Goal: Transaction & Acquisition: Purchase product/service

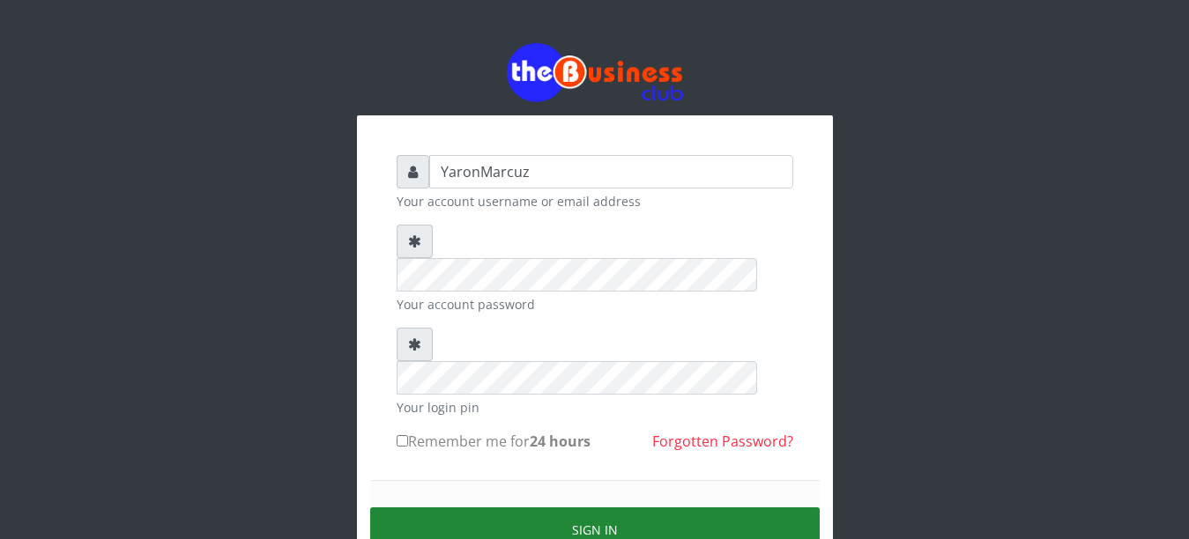
click at [546, 508] on button "Sign in" at bounding box center [594, 530] width 449 height 45
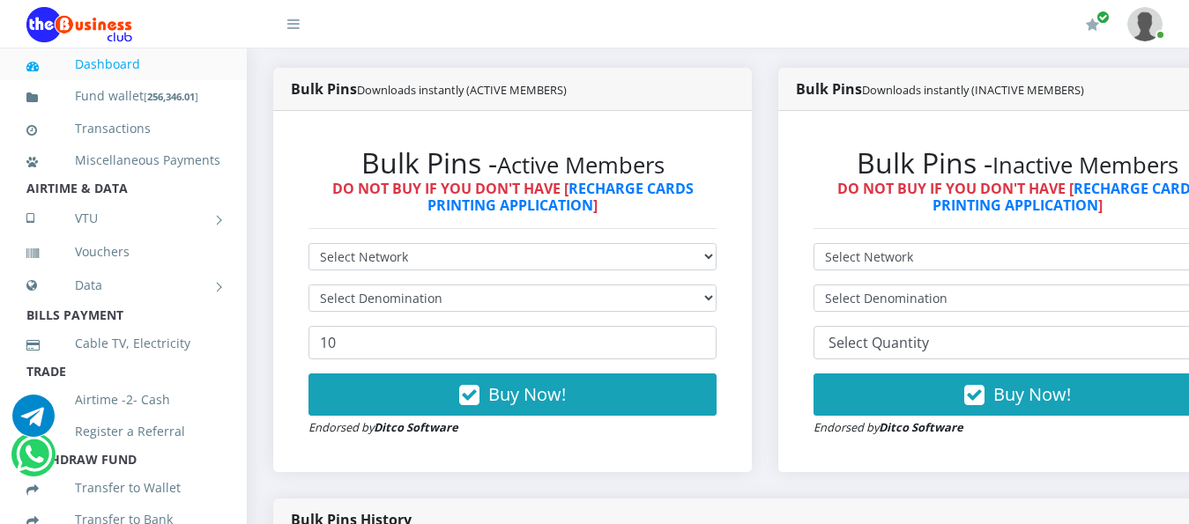
select select "MTN"
click at [308, 243] on select "Select Network MTN Globacom 9Mobile Airtel" at bounding box center [512, 256] width 408 height 27
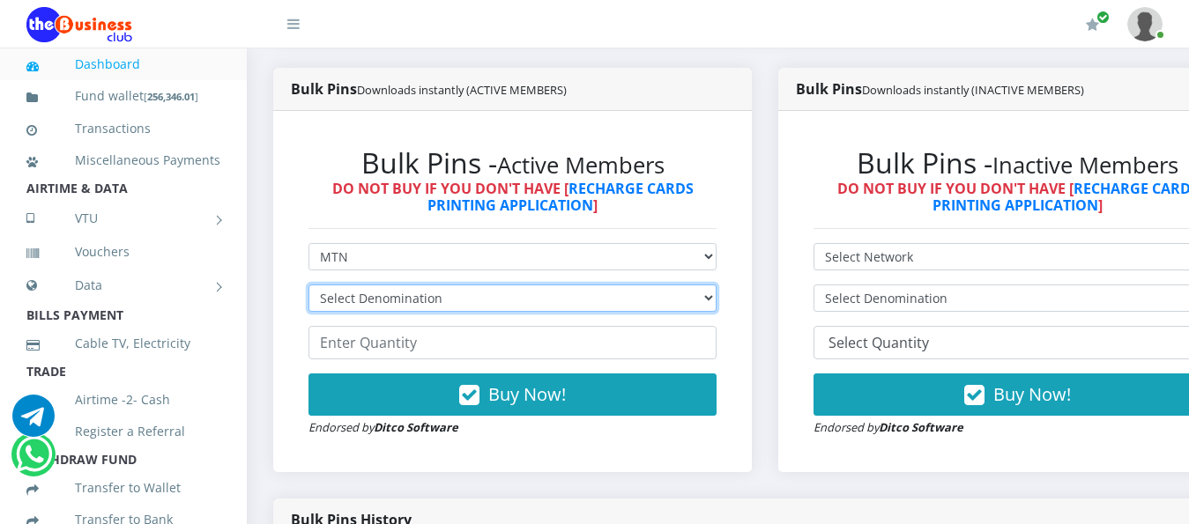
click at [716, 285] on select "Select Denomination MTN NGN100 - ₦96.99 MTN NGN200 - ₦193.98 MTN NGN400 - ₦387.…" at bounding box center [512, 298] width 408 height 27
select select "193.98-200"
click at [308, 285] on select "Select Denomination MTN NGN100 - ₦96.99 MTN NGN200 - ₦193.98 MTN NGN400 - ₦387.…" at bounding box center [512, 298] width 408 height 27
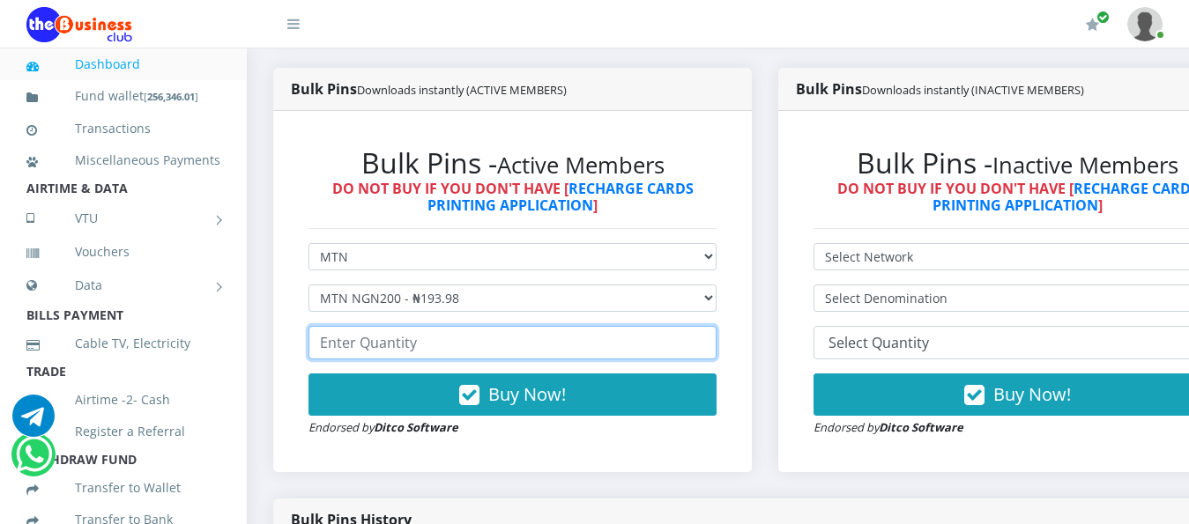
click at [385, 332] on input "number" at bounding box center [512, 342] width 408 height 33
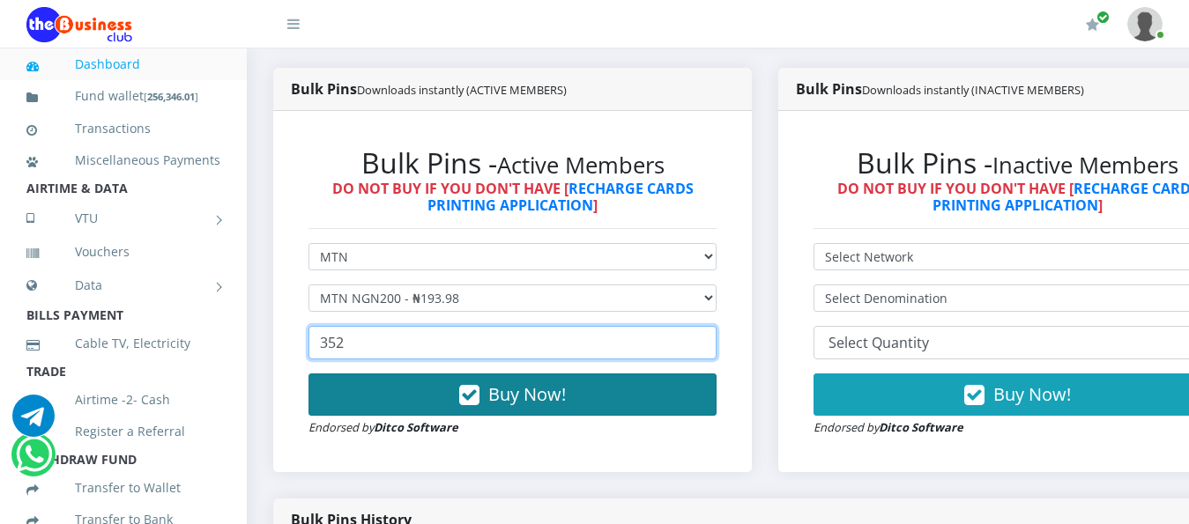
type input "352"
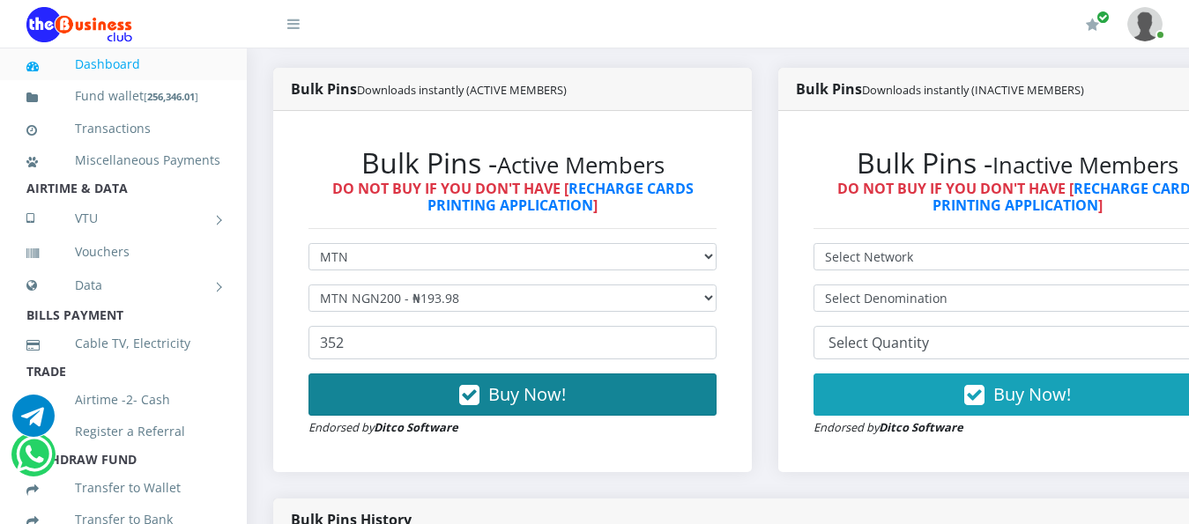
click at [524, 382] on span "Buy Now!" at bounding box center [527, 394] width 78 height 24
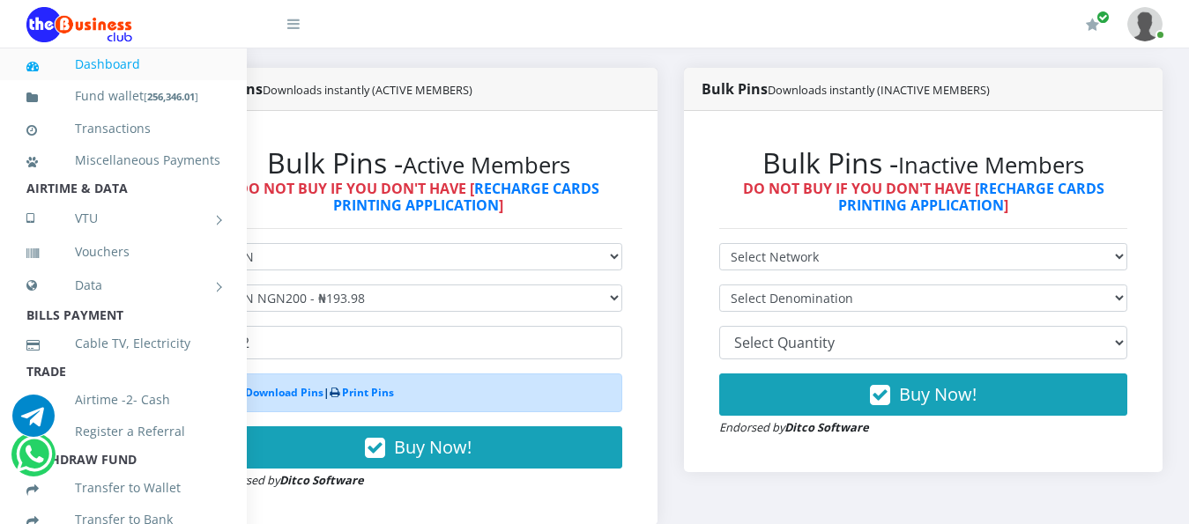
scroll to position [457, 124]
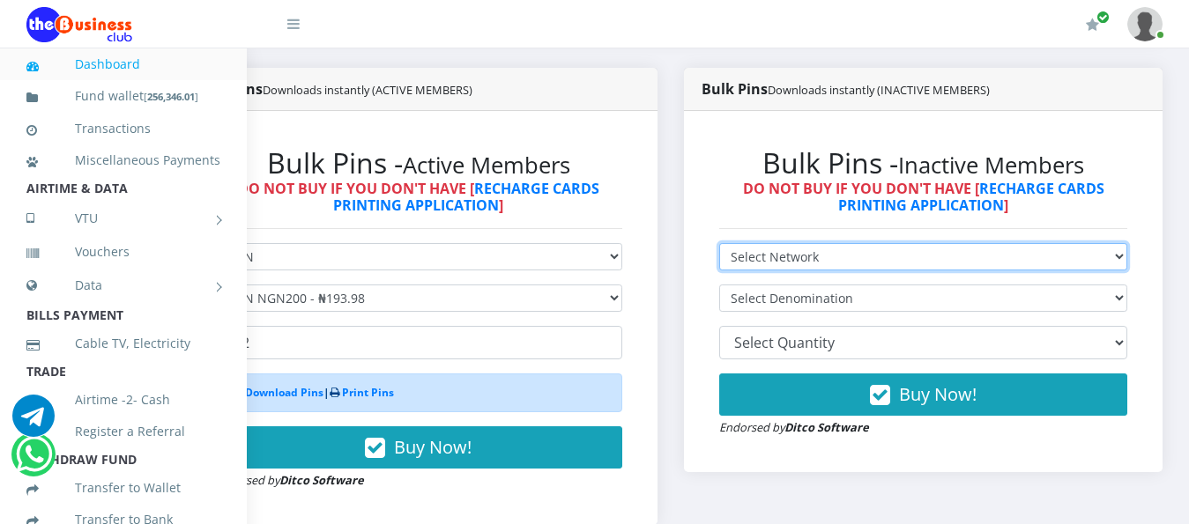
click at [1120, 243] on select "Select Network MTN Globacom 9Mobile Airtel" at bounding box center [923, 256] width 408 height 27
select select "MTN"
click at [719, 243] on select "Select Network MTN Globacom 9Mobile Airtel" at bounding box center [923, 256] width 408 height 27
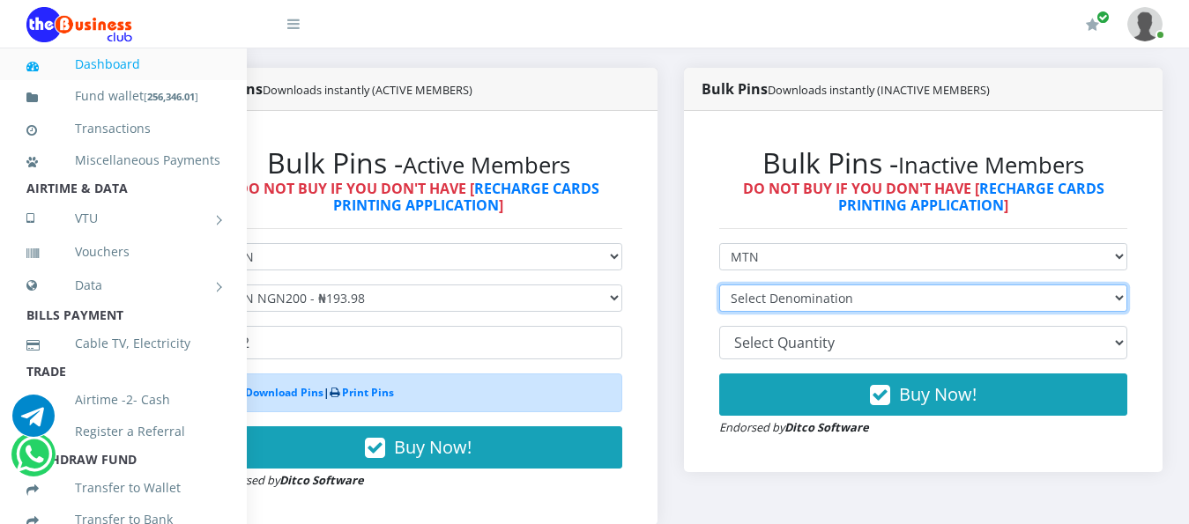
click at [1116, 285] on select "Select Denomination" at bounding box center [923, 298] width 408 height 27
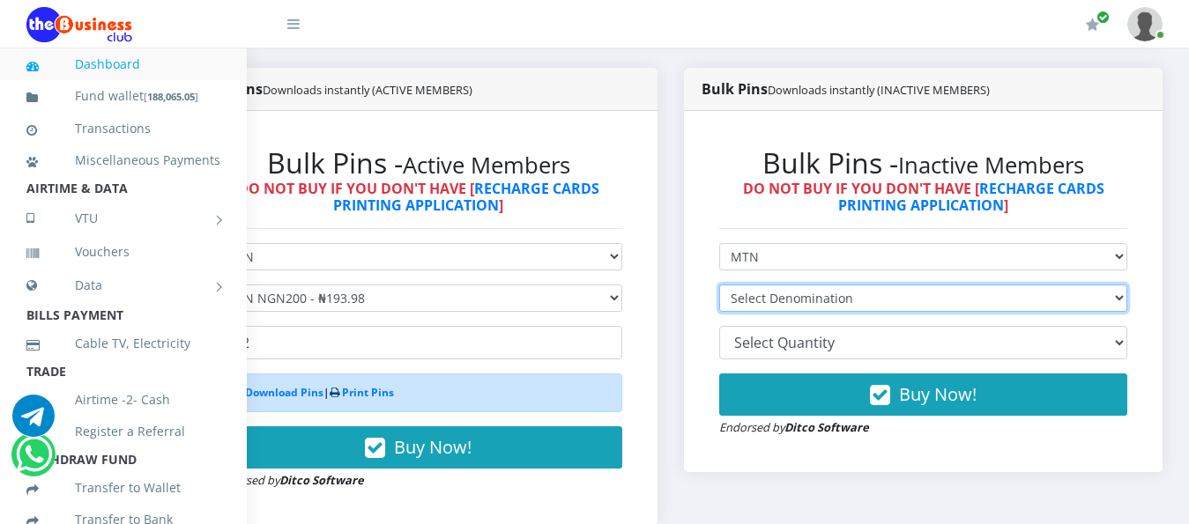
click at [1116, 285] on select "Select Denomination" at bounding box center [923, 298] width 408 height 27
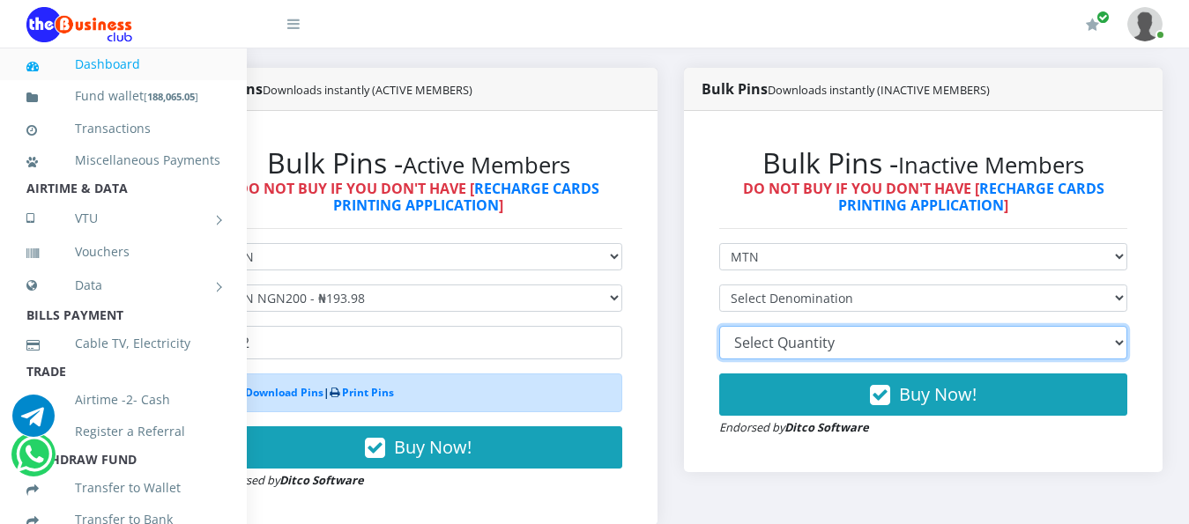
click at [1117, 328] on select "10 20 30 40 44 (Online Printing, Portrait) 60 (Online Printing, Landscape) 70 (…" at bounding box center [923, 342] width 408 height 33
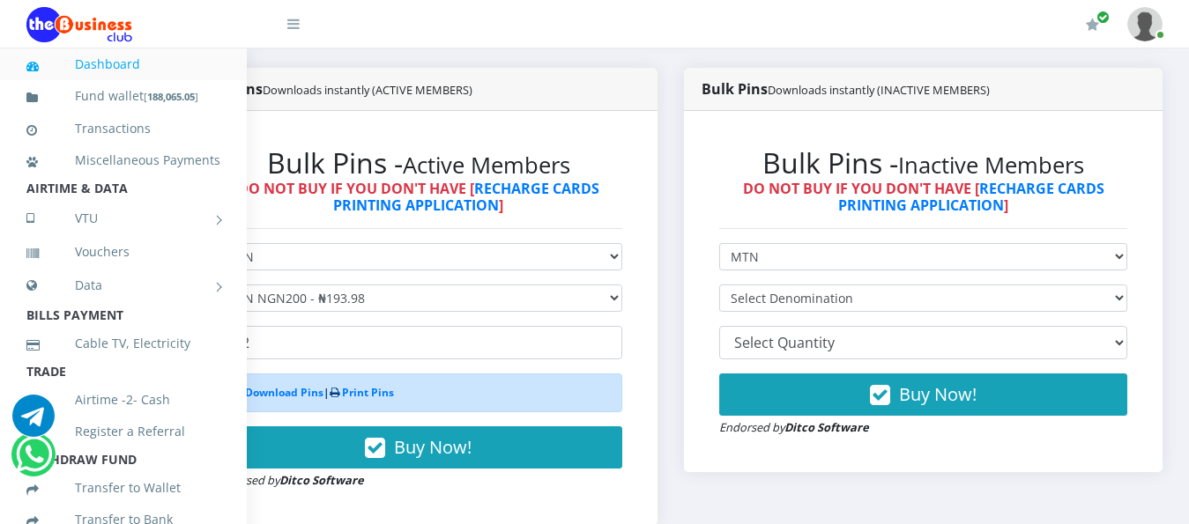
click at [671, 132] on div "Bulk Pins Downloads instantly (INACTIVE MEMBERS) Bulk Pins - Inactive Members D…" at bounding box center [923, 310] width 505 height 484
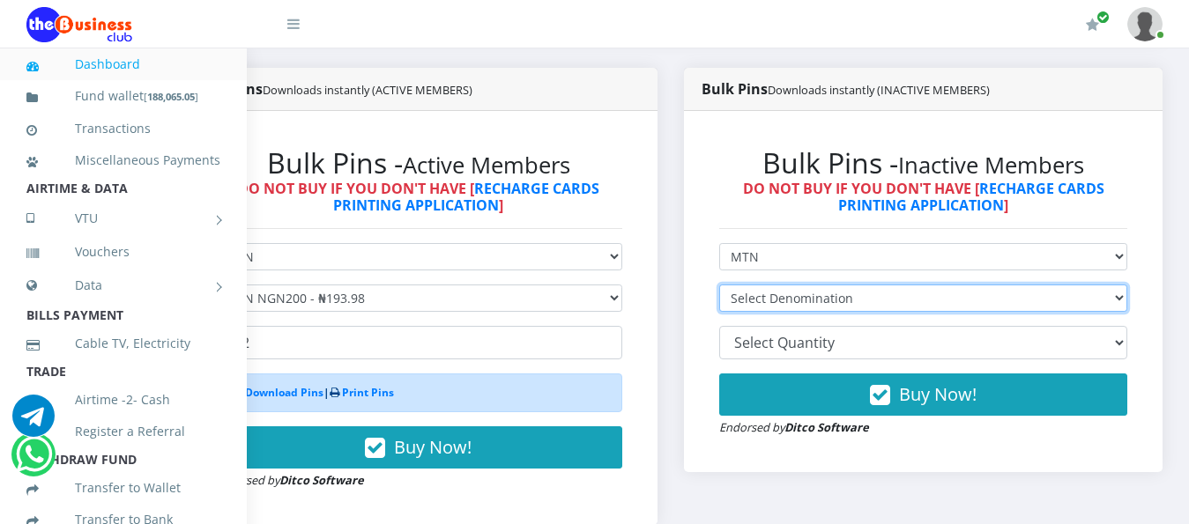
click at [1116, 285] on select "Select Denomination MTN NGN100 - ₦97.30 MTN NGN200 - ₦194.60 MTN NGN400 - ₦389.…" at bounding box center [923, 298] width 408 height 27
select select "194.6-200"
click at [719, 285] on select "Select Denomination MTN NGN100 - ₦97.30 MTN NGN200 - ₦194.60 MTN NGN400 - ₦389.…" at bounding box center [923, 298] width 408 height 27
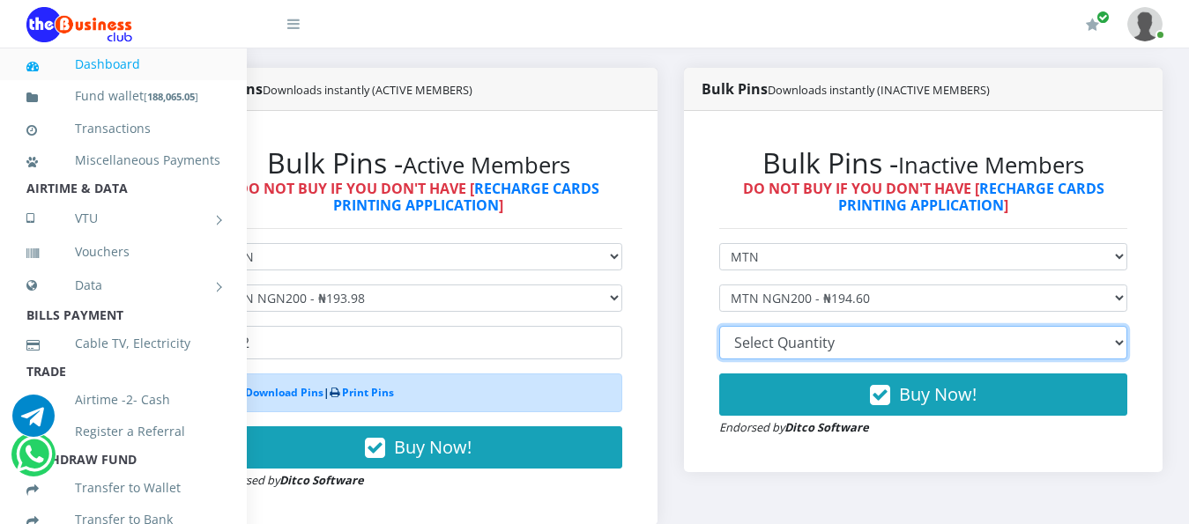
click at [1120, 331] on select "10 20 30 40 44 (Online Printing, Portrait) 60 (Online Printing, Landscape) 70 (…" at bounding box center [923, 342] width 408 height 33
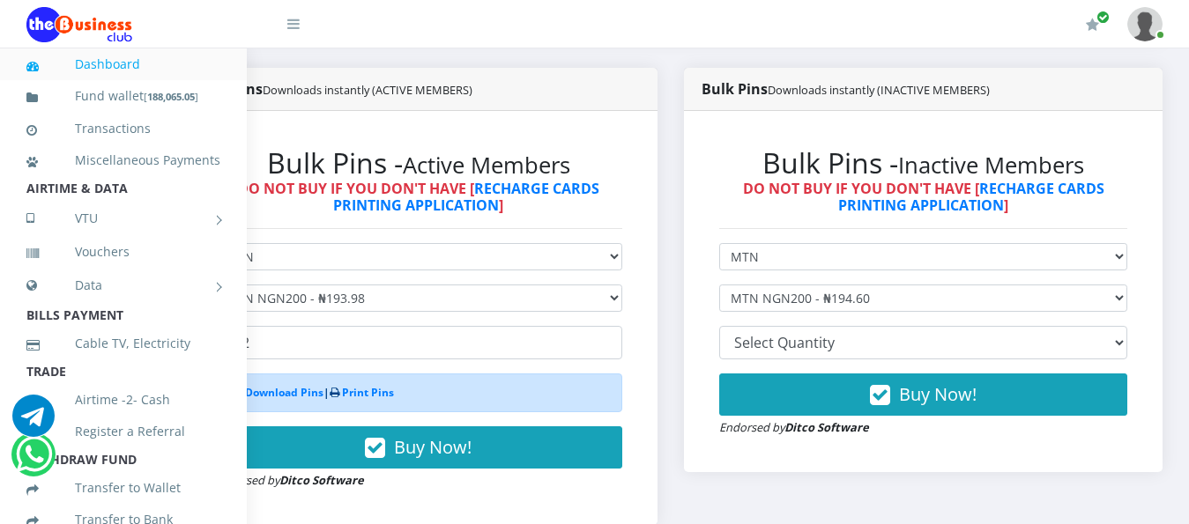
click at [684, 283] on div "Bulk Pins - Inactive Members DO NOT BUY IF YOU DON'T HAVE [ RECHARGE CARDS PRIN…" at bounding box center [923, 291] width 478 height 361
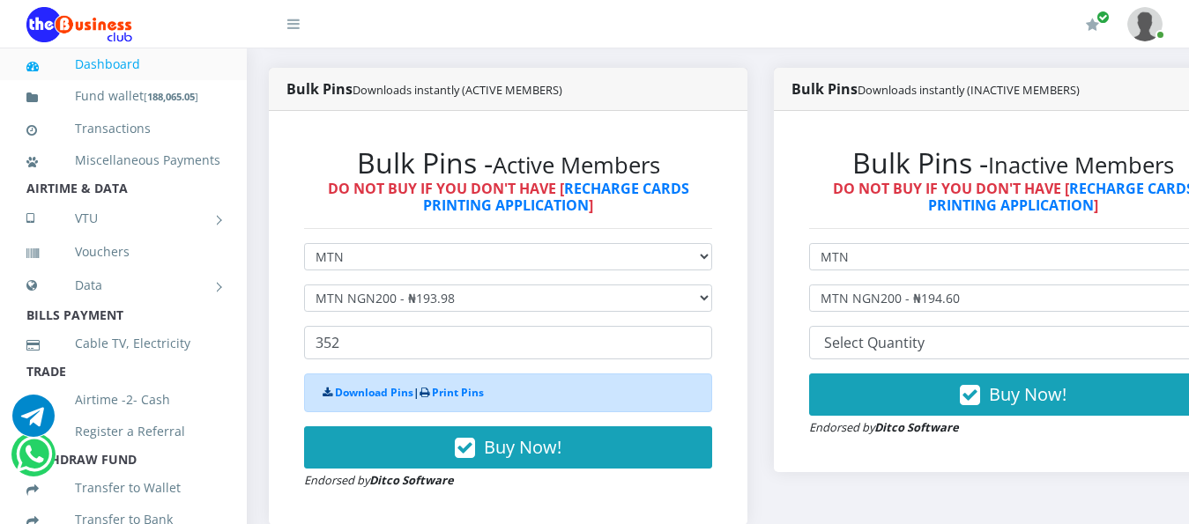
scroll to position [457, 0]
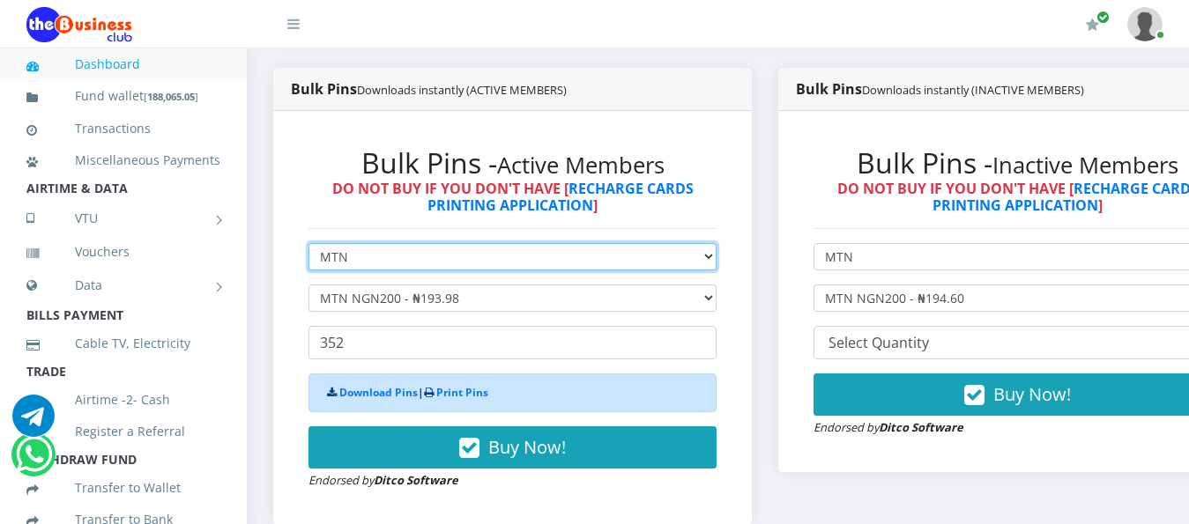
click at [716, 243] on select "Select Network MTN Globacom 9Mobile Airtel" at bounding box center [512, 256] width 408 height 27
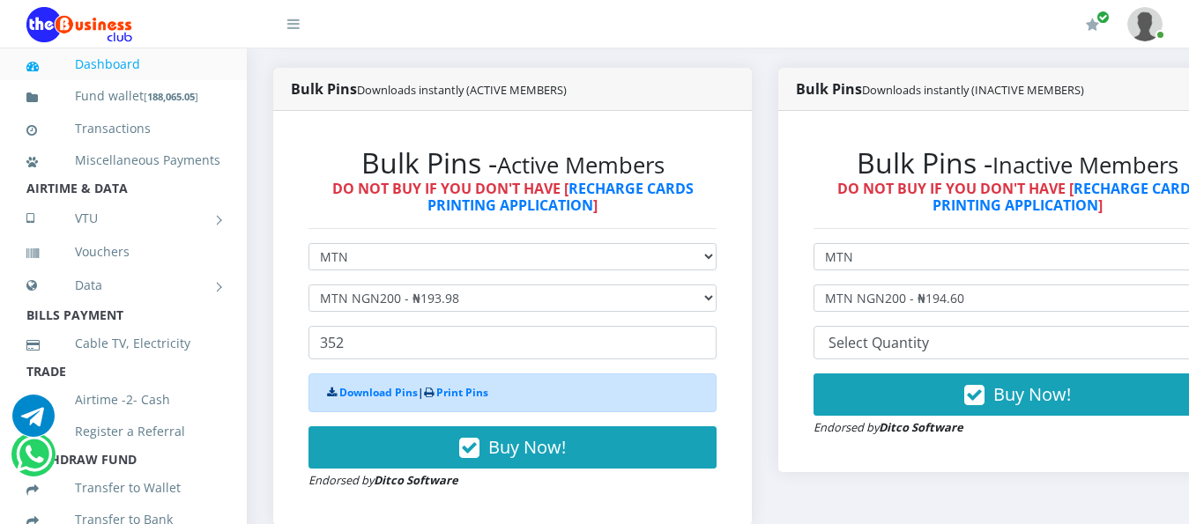
click at [765, 195] on div "Bulk Pins Downloads instantly (ACTIVE MEMBERS) Bulk Pins - Active Members DO NO…" at bounding box center [512, 310] width 505 height 484
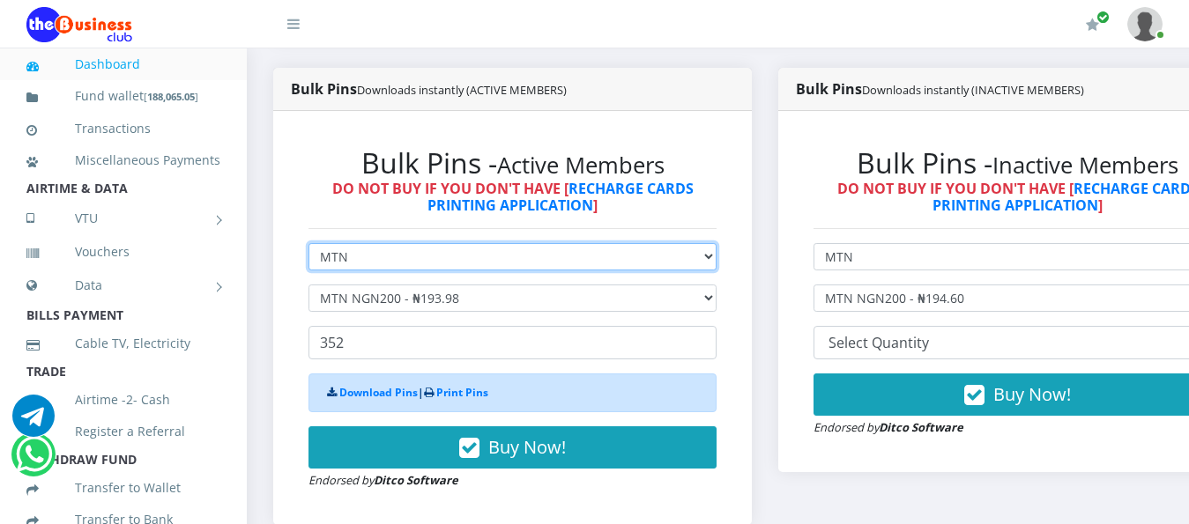
click at [716, 244] on select "Select Network MTN Globacom 9Mobile Airtel" at bounding box center [512, 256] width 408 height 27
click at [308, 243] on select "Select Network MTN Globacom 9Mobile Airtel" at bounding box center [512, 256] width 408 height 27
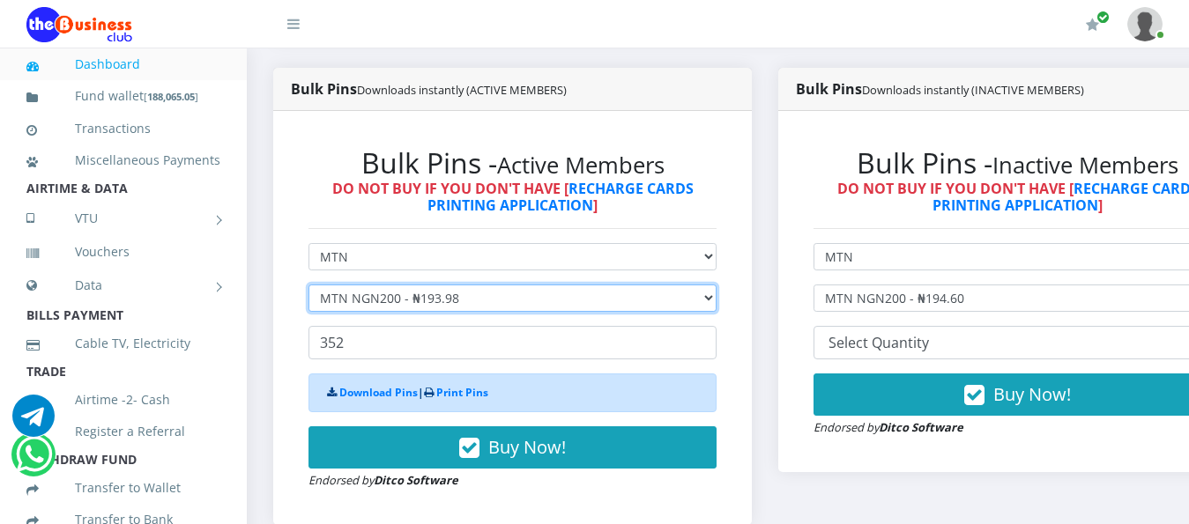
click at [716, 286] on select "Select Denomination MTN NGN100 - ₦96.99 MTN NGN200 - ₦193.98 MTN NGN400 - ₦387.…" at bounding box center [512, 298] width 408 height 27
select select "96.99-100"
click at [308, 285] on select "Select Denomination MTN NGN100 - ₦96.99 MTN NGN200 - ₦193.98 MTN NGN400 - ₦387.…" at bounding box center [512, 298] width 408 height 27
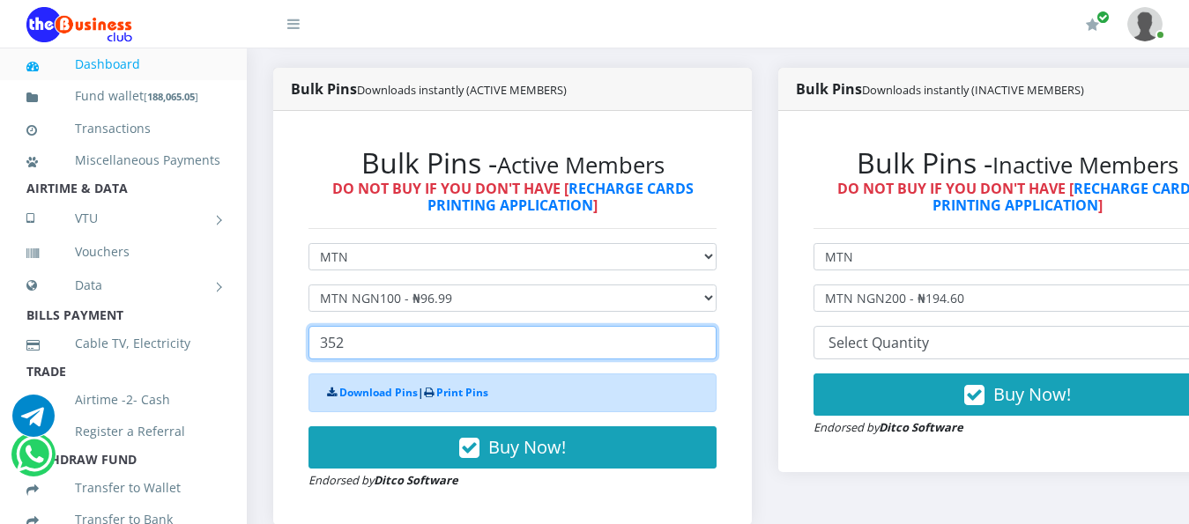
click at [391, 326] on input "352" at bounding box center [512, 342] width 408 height 33
type input "3"
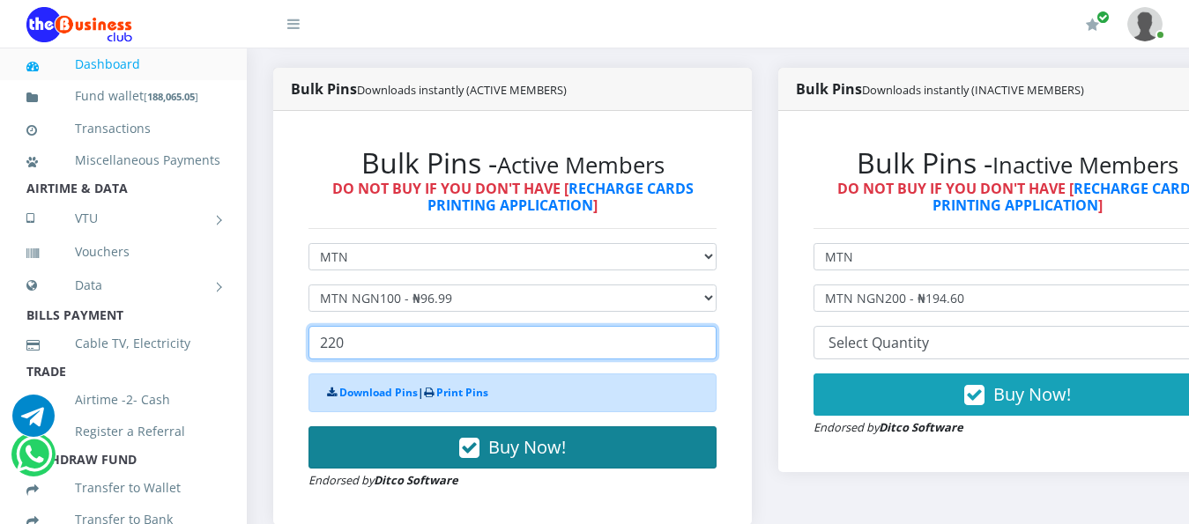
type input "220"
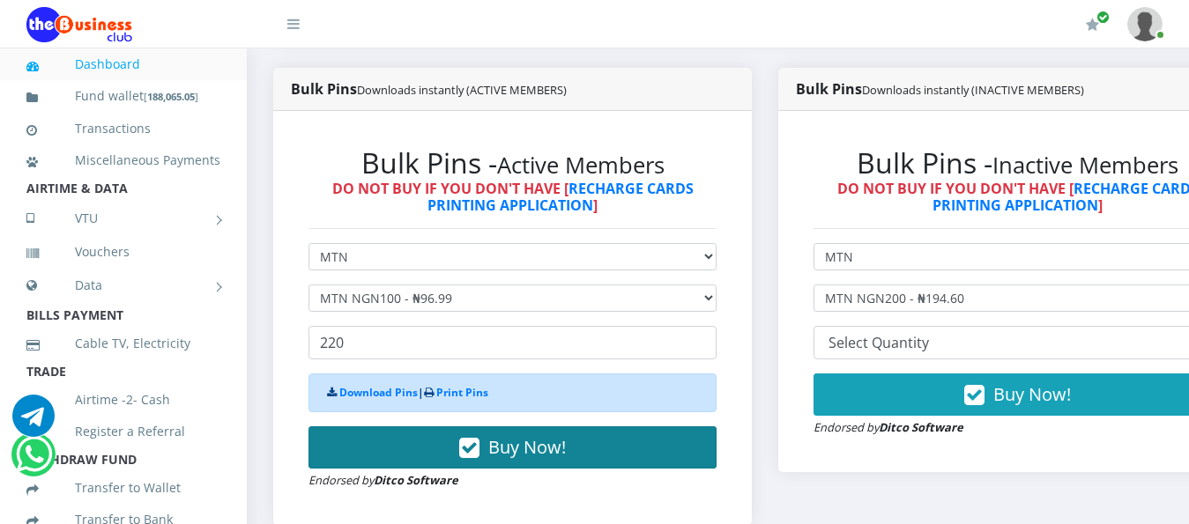
click at [516, 435] on span "Buy Now!" at bounding box center [527, 447] width 78 height 24
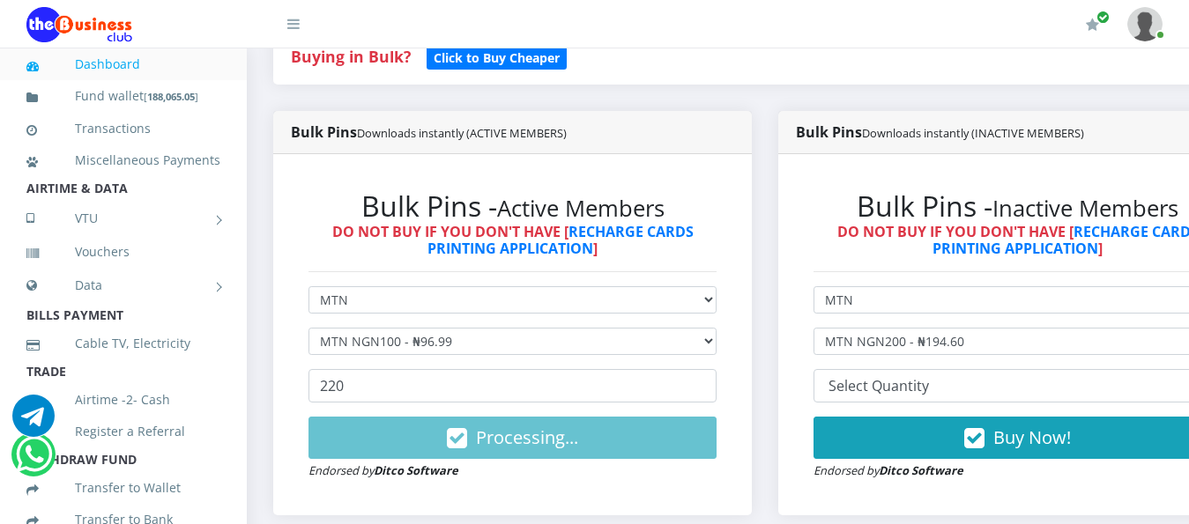
scroll to position [529, 0]
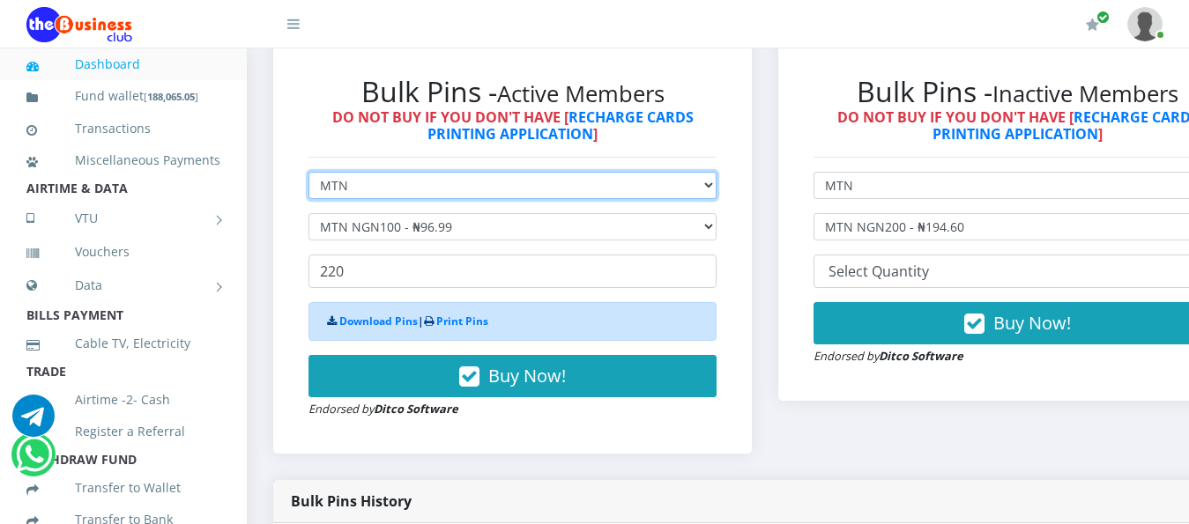
click at [716, 172] on select "Select Network MTN Globacom 9Mobile Airtel" at bounding box center [512, 185] width 408 height 27
select select "Airtel"
click at [308, 172] on select "Select Network MTN Globacom 9Mobile Airtel" at bounding box center [512, 185] width 408 height 27
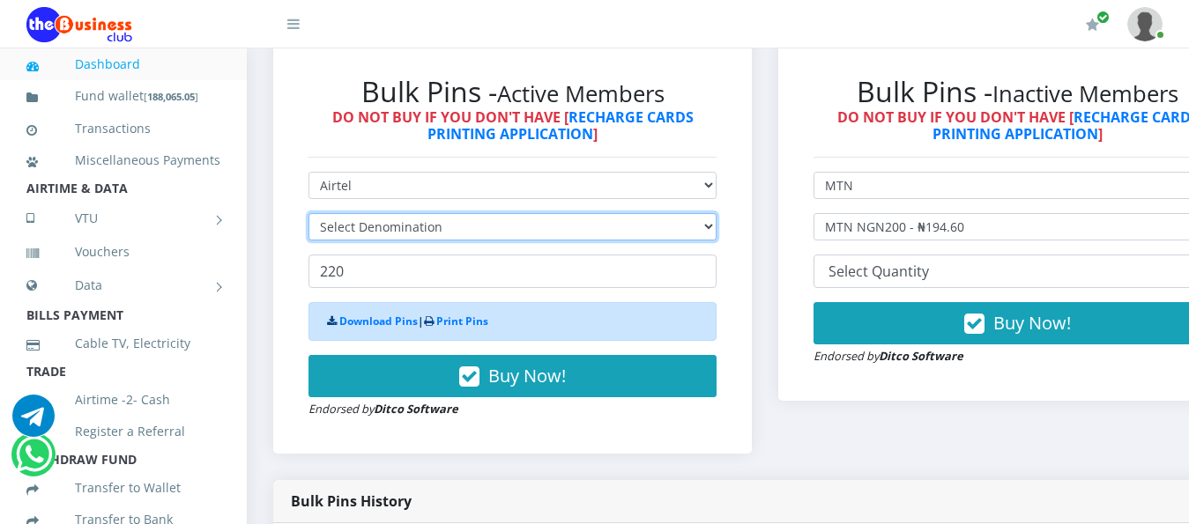
click at [716, 213] on select "Select Denomination" at bounding box center [512, 226] width 408 height 27
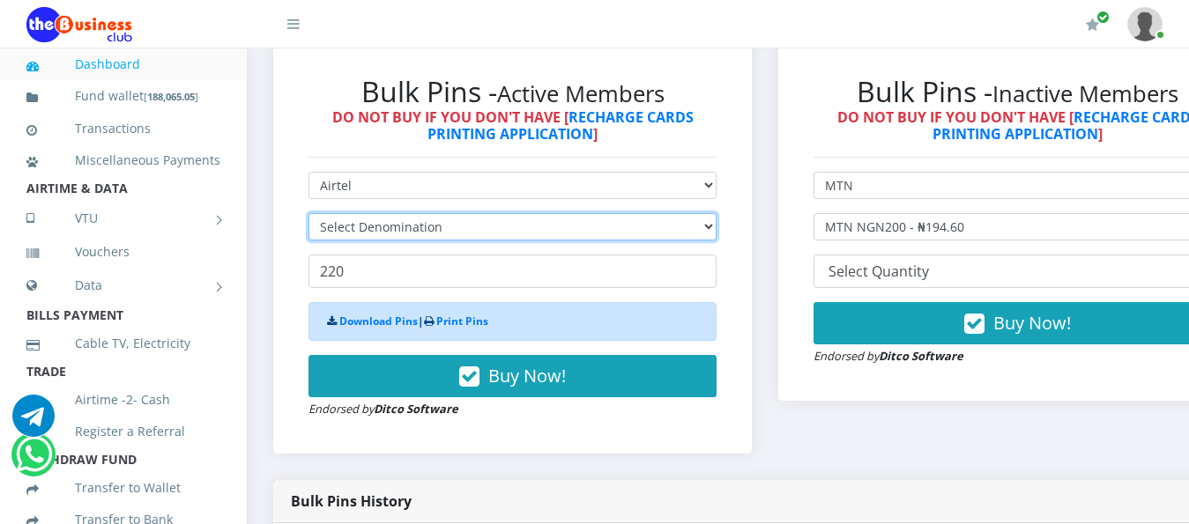
click at [716, 213] on select "Select Denomination" at bounding box center [512, 226] width 408 height 27
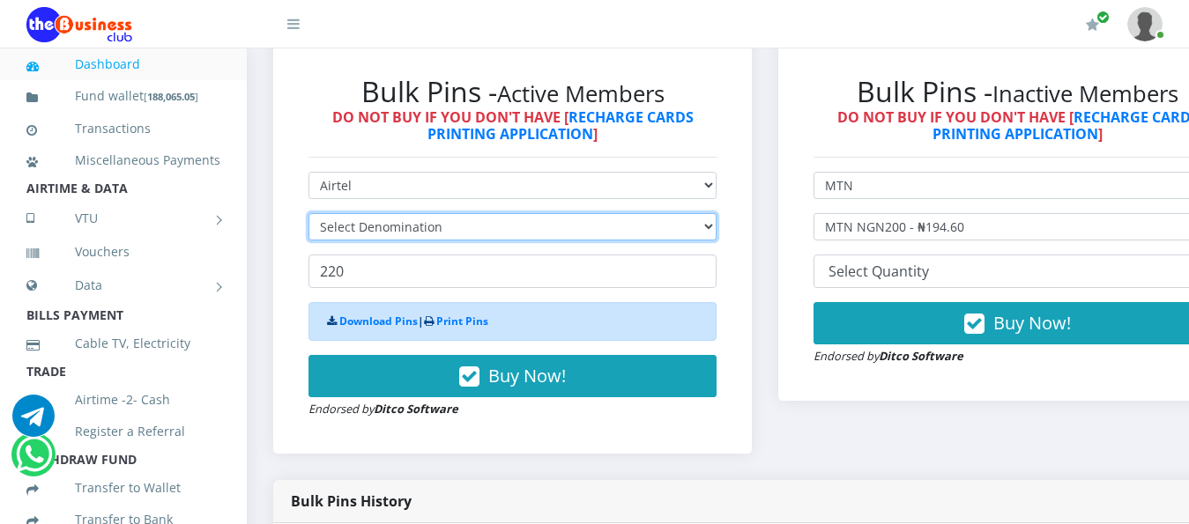
click at [716, 213] on select "Select Denomination" at bounding box center [512, 226] width 408 height 27
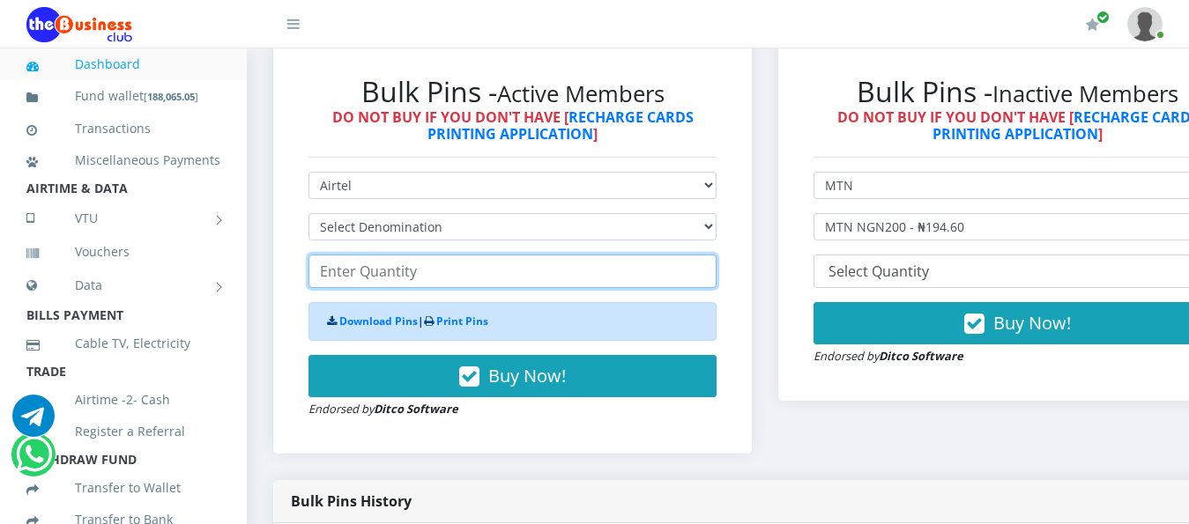
click at [696, 256] on input "number" at bounding box center [512, 271] width 408 height 33
type input "176"
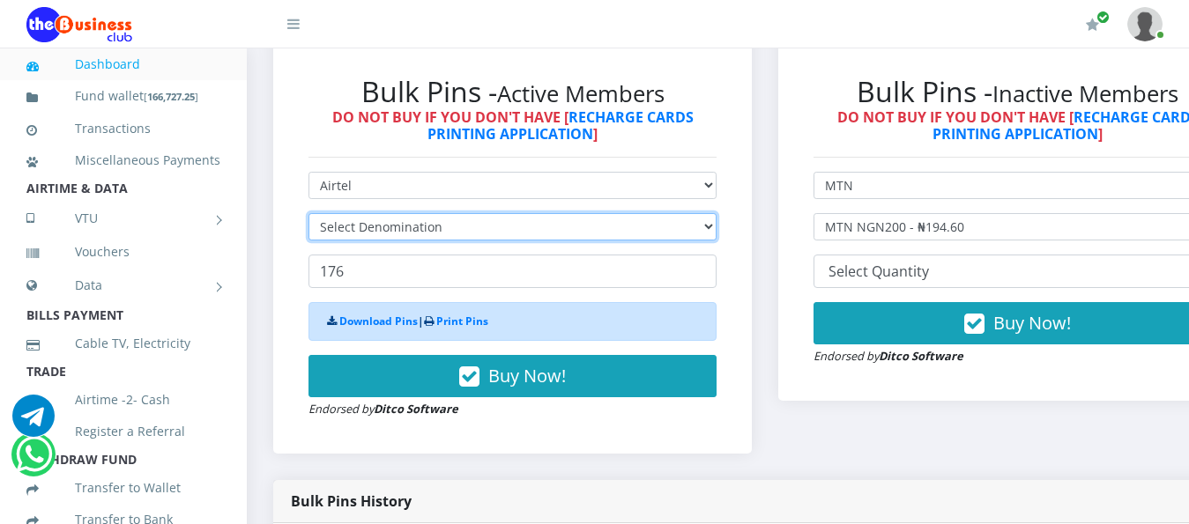
click at [716, 213] on select "Select Denomination Airtel NGN100 - ₦96.38 Airtel NGN200 - ₦192.76 Airtel NGN50…" at bounding box center [512, 226] width 408 height 27
click at [308, 213] on select "Select Denomination Airtel NGN100 - ₦96.38 Airtel NGN200 - ₦192.76 Airtel NGN50…" at bounding box center [512, 226] width 408 height 27
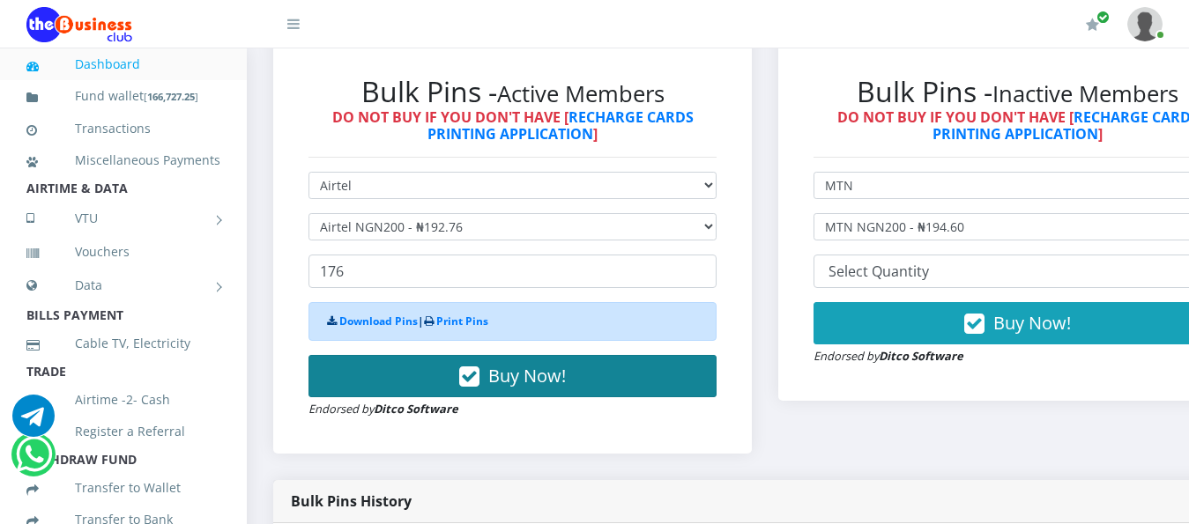
click at [534, 364] on span "Buy Now!" at bounding box center [527, 376] width 78 height 24
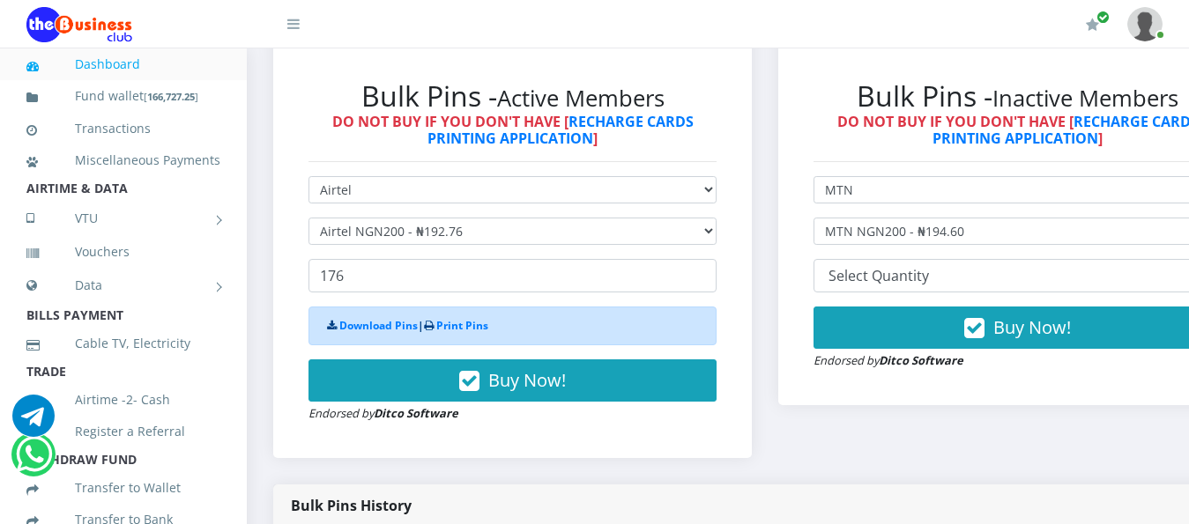
scroll to position [617, 0]
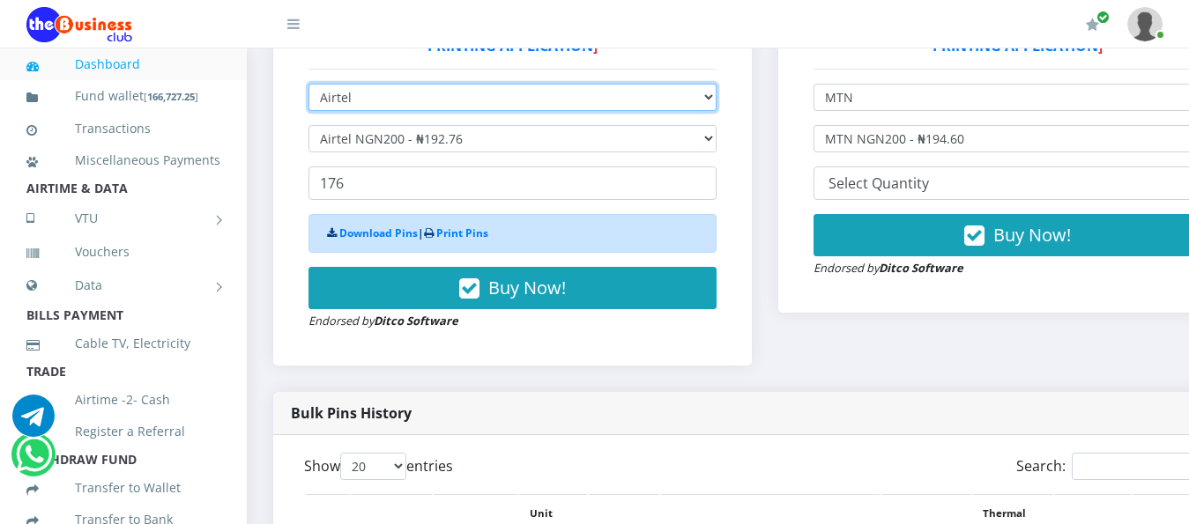
click at [716, 84] on select "Select Network MTN Globacom 9Mobile Airtel" at bounding box center [512, 97] width 408 height 27
click at [308, 84] on select "Select Network MTN Globacom 9Mobile Airtel" at bounding box center [512, 97] width 408 height 27
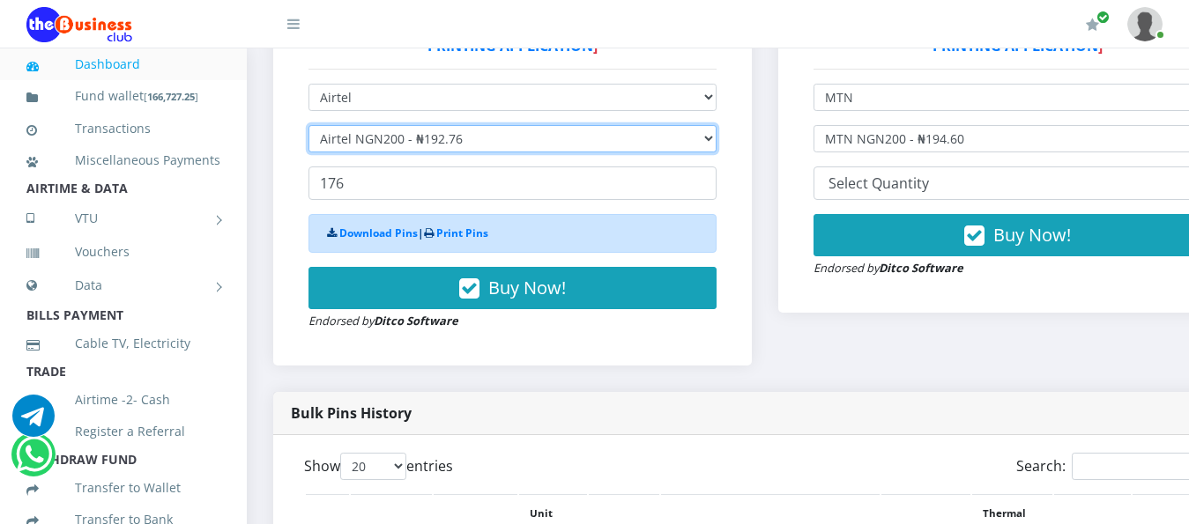
click at [716, 125] on select "Select Denomination Airtel NGN100 - ₦96.38 Airtel NGN200 - ₦192.76 Airtel NGN50…" at bounding box center [512, 138] width 408 height 27
select select "96.38-100"
click at [308, 125] on select "Select Denomination Airtel NGN100 - ₦96.38 Airtel NGN200 - ₦192.76 Airtel NGN50…" at bounding box center [512, 138] width 408 height 27
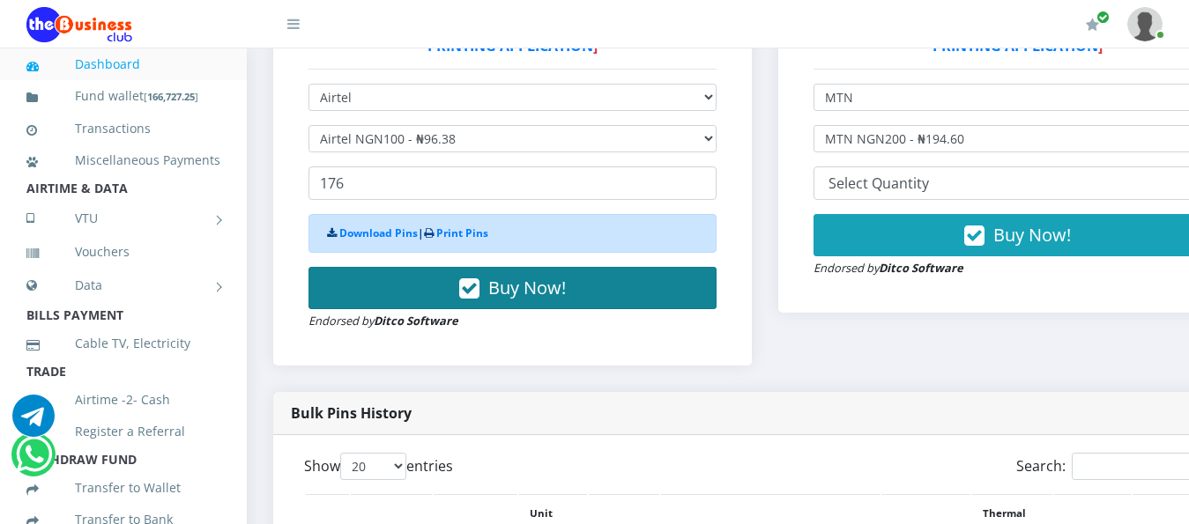
click at [521, 276] on span "Buy Now!" at bounding box center [527, 288] width 78 height 24
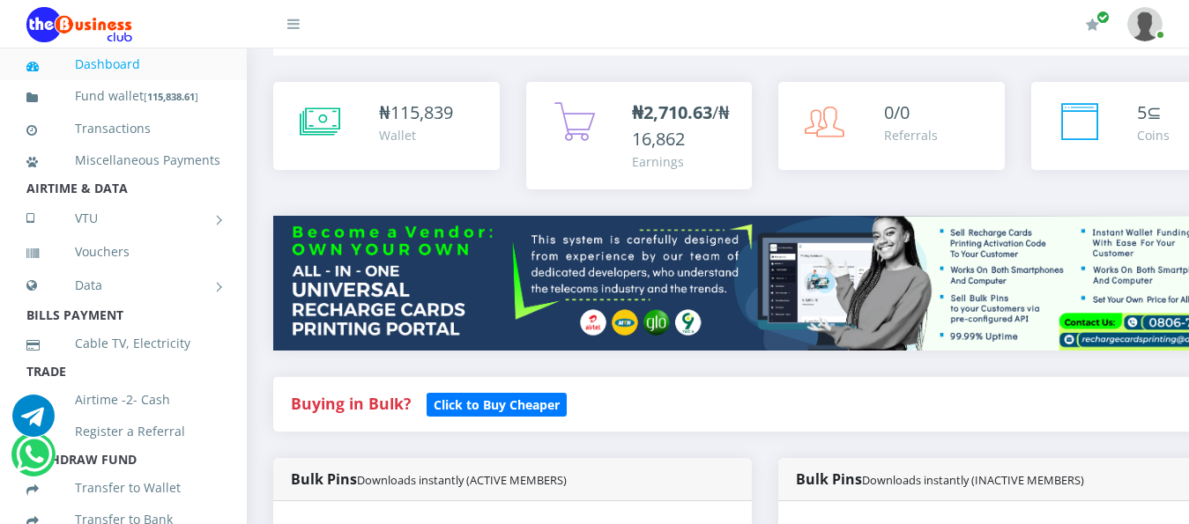
scroll to position [529, 0]
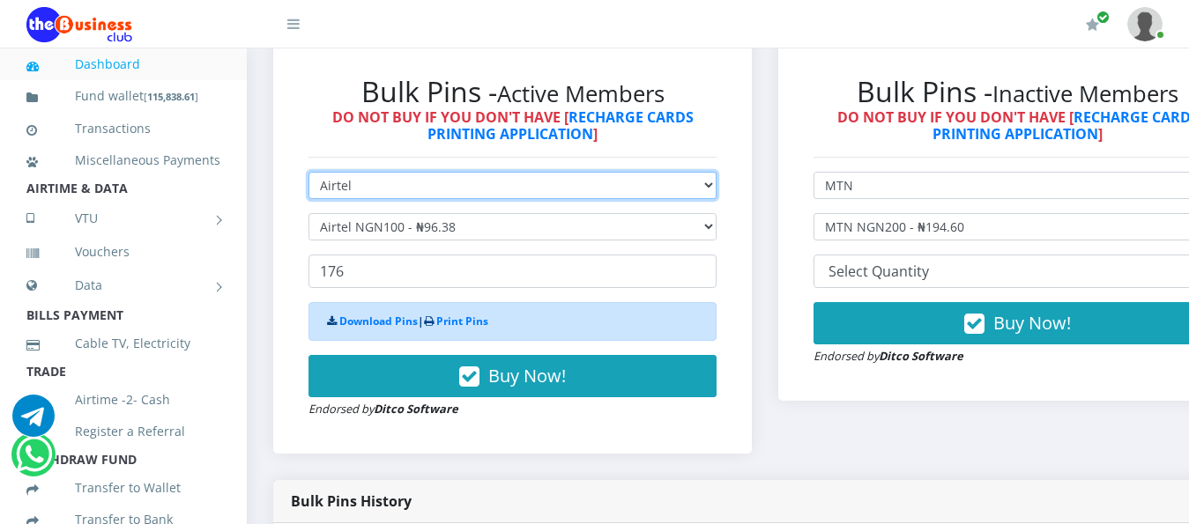
click at [716, 176] on select "Select Network MTN Globacom 9Mobile Airtel" at bounding box center [512, 185] width 408 height 27
select select "MTN"
click at [308, 172] on select "Select Network MTN Globacom 9Mobile Airtel" at bounding box center [512, 185] width 408 height 27
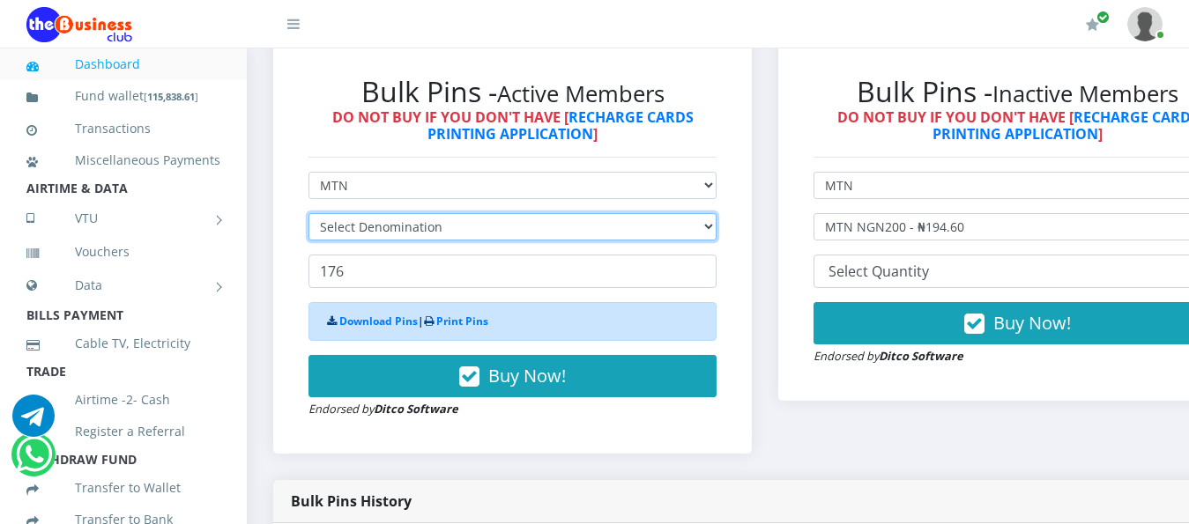
click at [716, 213] on select "Select Denomination" at bounding box center [512, 226] width 408 height 27
click at [713, 215] on select "Select Denomination" at bounding box center [512, 226] width 408 height 27
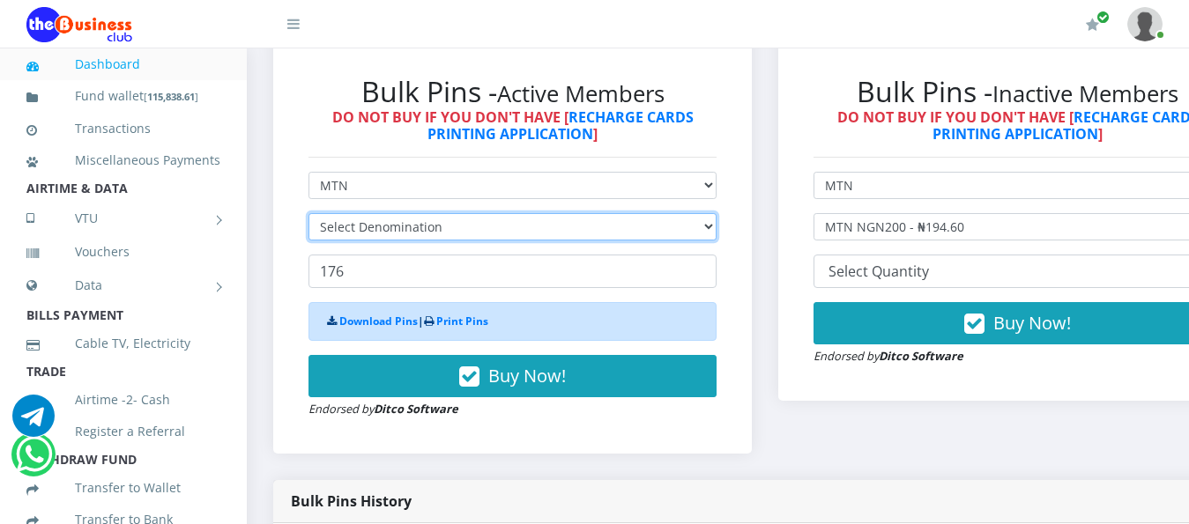
click at [713, 215] on select "Select Denomination" at bounding box center [512, 226] width 408 height 27
click at [713, 213] on select "Select Denomination" at bounding box center [512, 226] width 408 height 27
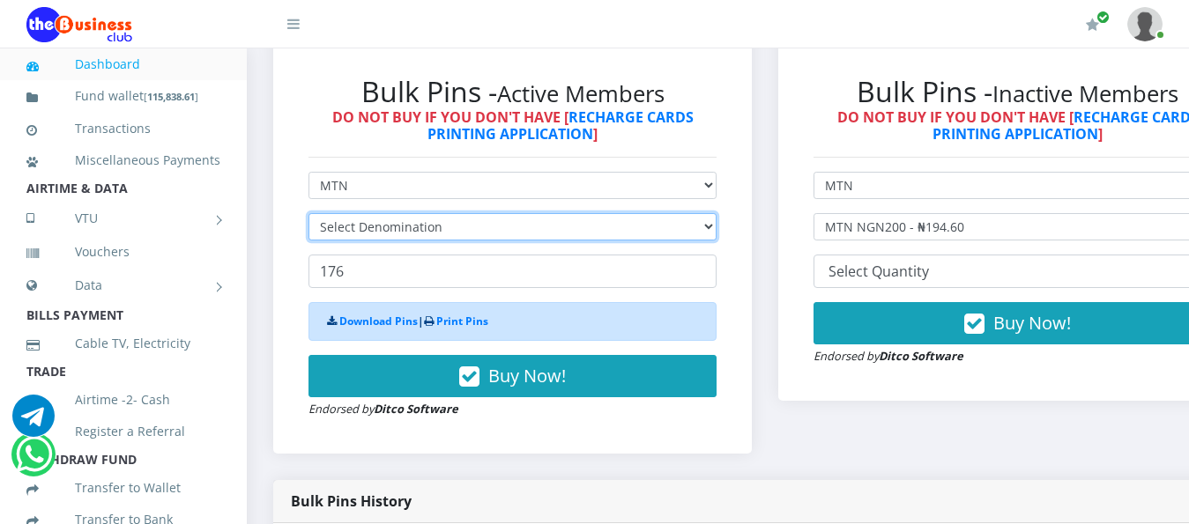
click at [713, 213] on select "Select Denomination" at bounding box center [512, 226] width 408 height 27
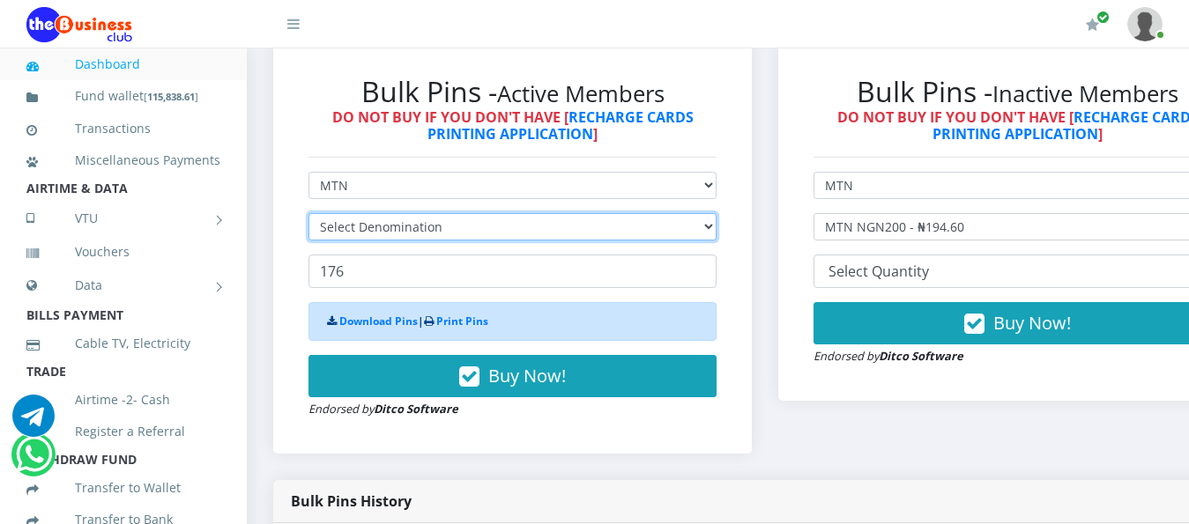
click at [713, 213] on select "Select Denomination" at bounding box center [512, 226] width 408 height 27
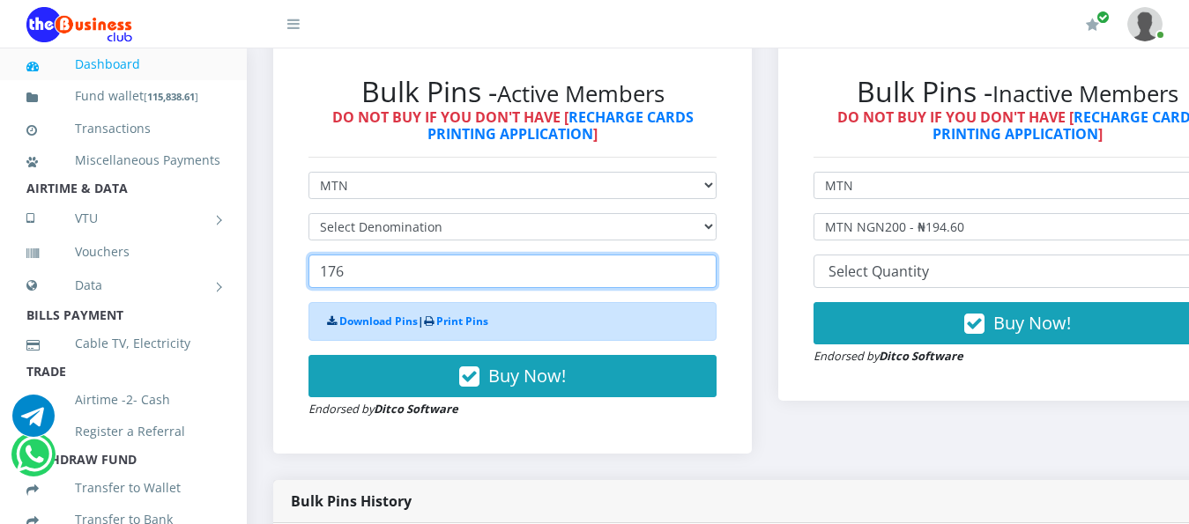
click at [349, 255] on input "176" at bounding box center [512, 271] width 408 height 33
type input "1"
type input "88"
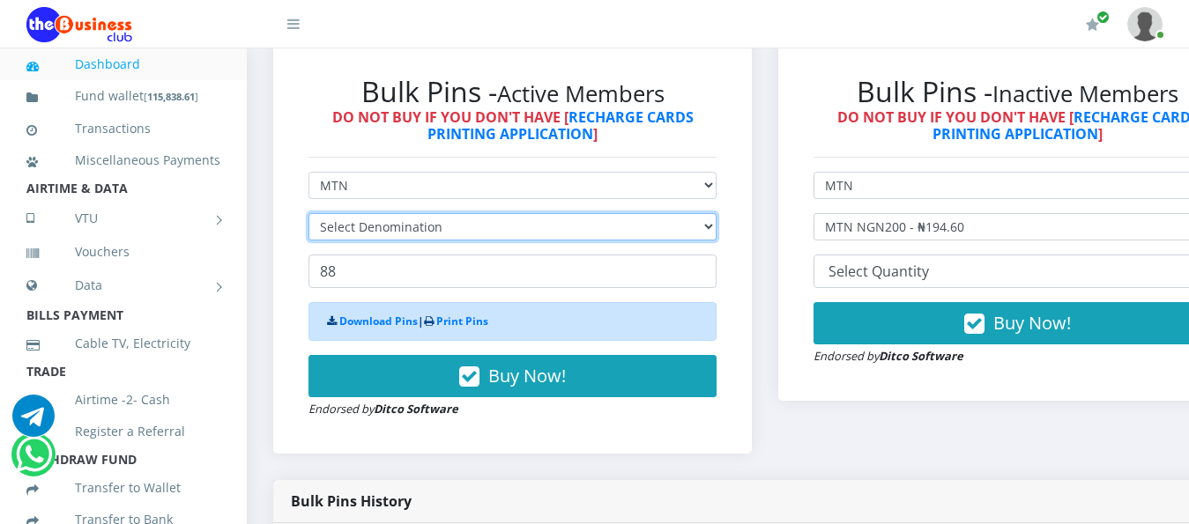
click at [716, 213] on select "Select Denomination" at bounding box center [512, 226] width 408 height 27
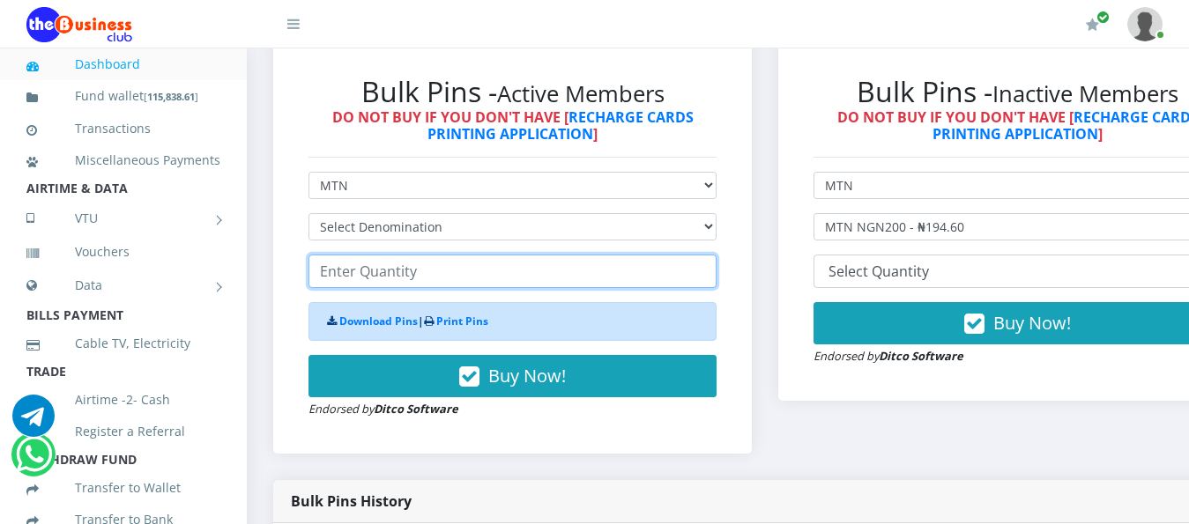
click at [333, 255] on input "number" at bounding box center [512, 271] width 408 height 33
type input "88"
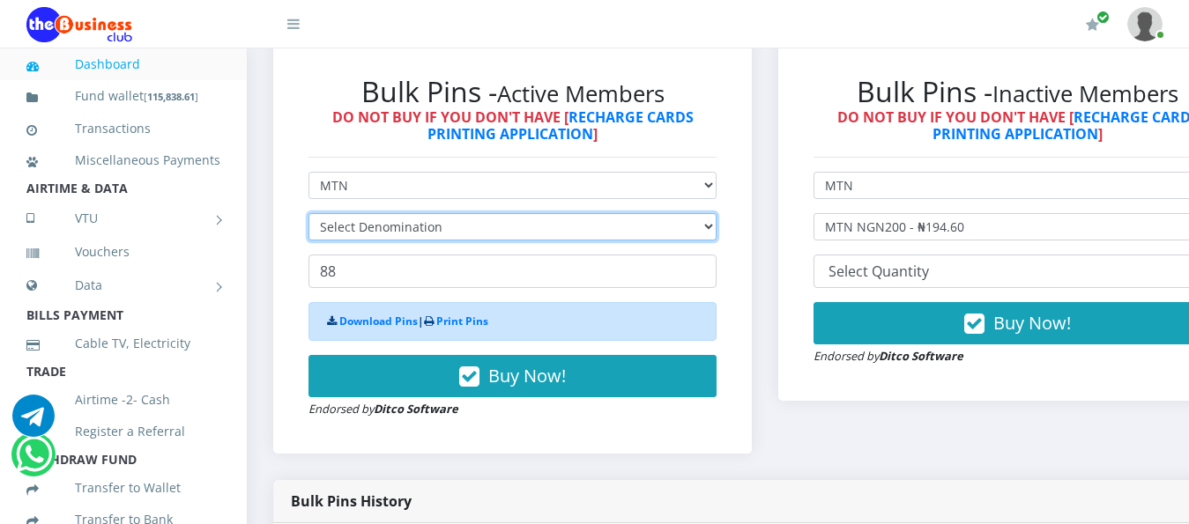
click at [716, 213] on select "Select Denomination MTN NGN100 - ₦96.99 MTN NGN200 - ₦193.98 MTN NGN400 - ₦387.…" at bounding box center [512, 226] width 408 height 27
select select "484.95-500"
click at [308, 213] on select "Select Denomination MTN NGN100 - ₦96.99 MTN NGN200 - ₦193.98 MTN NGN400 - ₦387.…" at bounding box center [512, 226] width 408 height 27
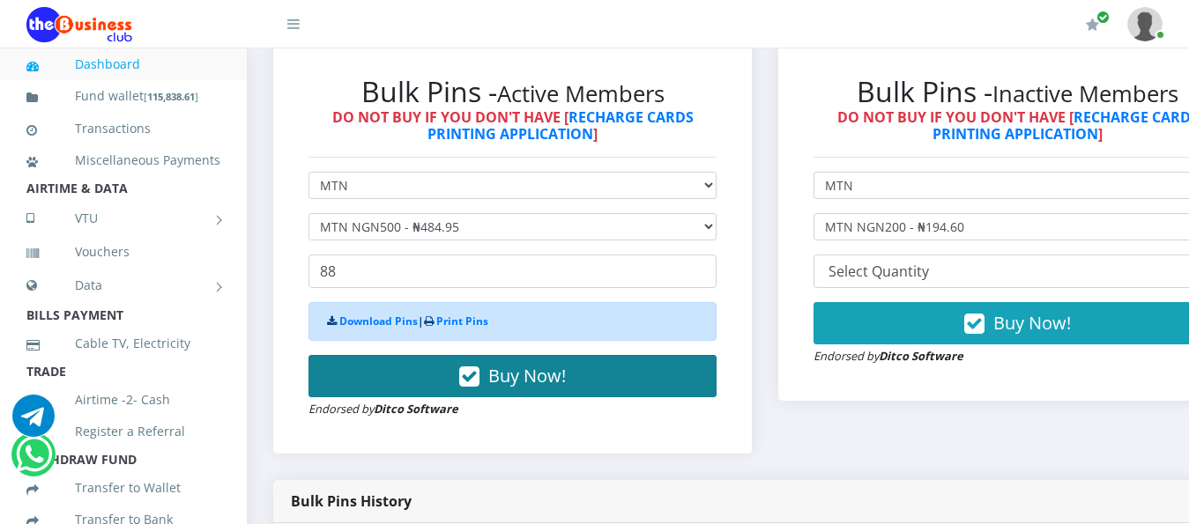
click at [528, 364] on span "Buy Now!" at bounding box center [527, 376] width 78 height 24
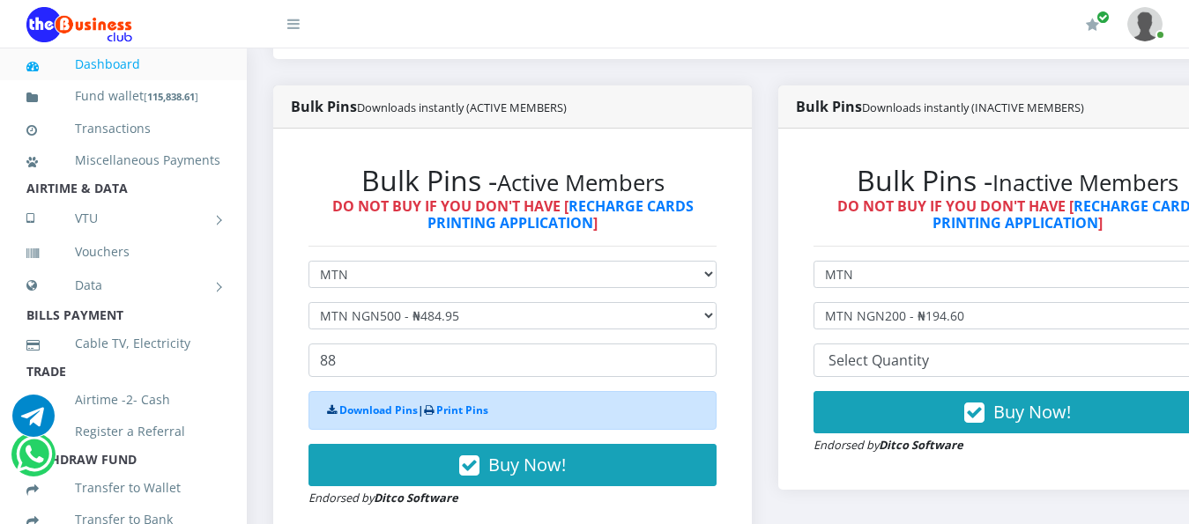
scroll to position [441, 0]
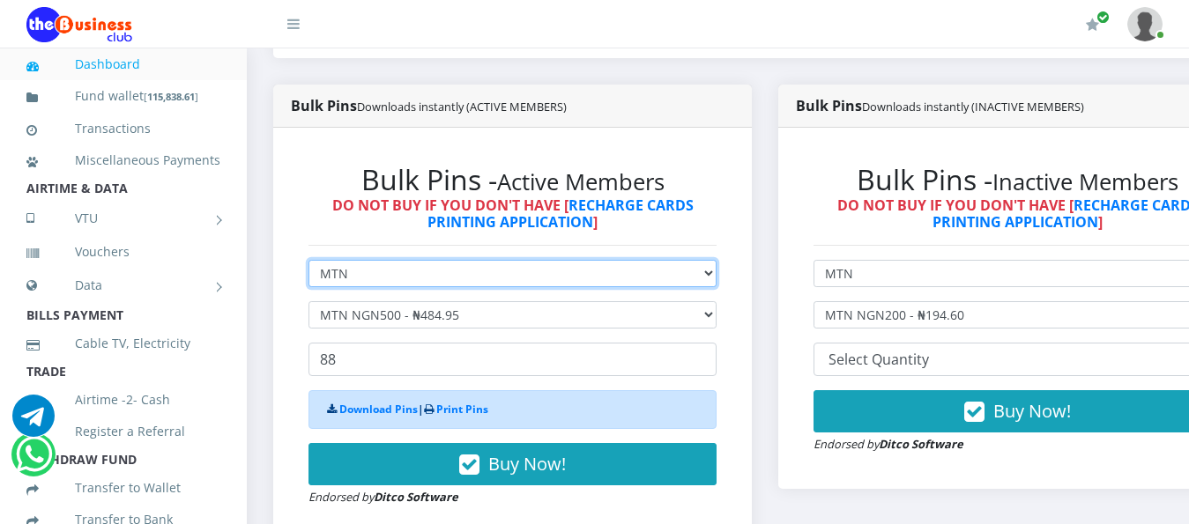
click at [716, 260] on select "Select Network MTN Globacom 9Mobile Airtel" at bounding box center [512, 273] width 408 height 27
select select "Airtel"
click at [308, 260] on select "Select Network MTN Globacom 9Mobile Airtel" at bounding box center [512, 273] width 408 height 27
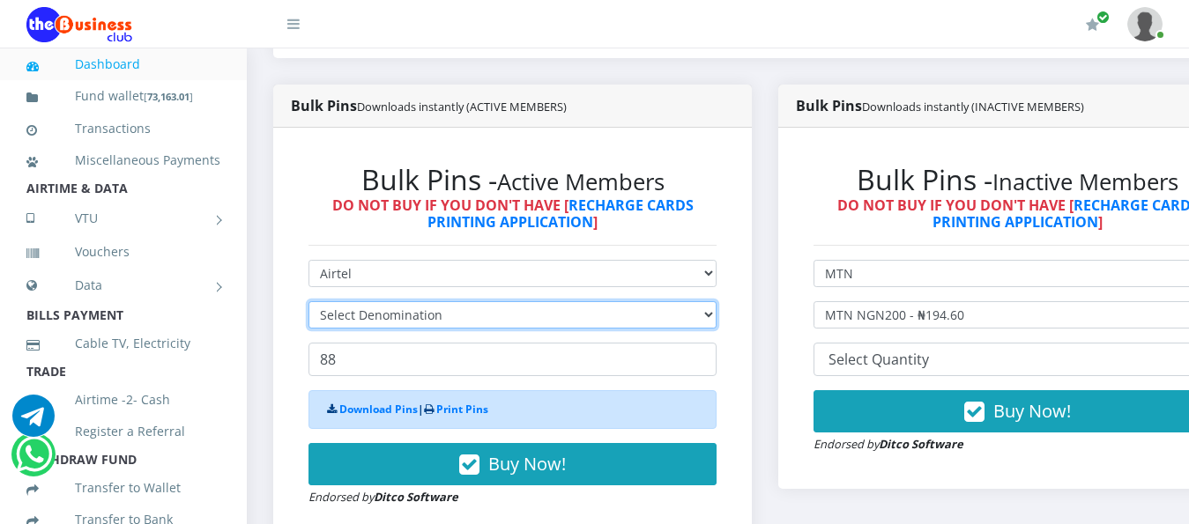
click at [716, 303] on select "Select Denomination" at bounding box center [512, 314] width 408 height 27
click at [716, 304] on select "Select Denomination Airtel NGN100 - ₦96.38 Airtel NGN200 - ₦192.76 Airtel NGN50…" at bounding box center [512, 314] width 408 height 27
click at [716, 303] on select "Select Denomination Airtel NGN100 - ₦96.38 Airtel NGN200 - ₦192.76 Airtel NGN50…" at bounding box center [512, 314] width 408 height 27
select select "481.9-500"
click at [308, 301] on select "Select Denomination Airtel NGN100 - ₦96.38 Airtel NGN200 - ₦192.76 Airtel NGN50…" at bounding box center [512, 314] width 408 height 27
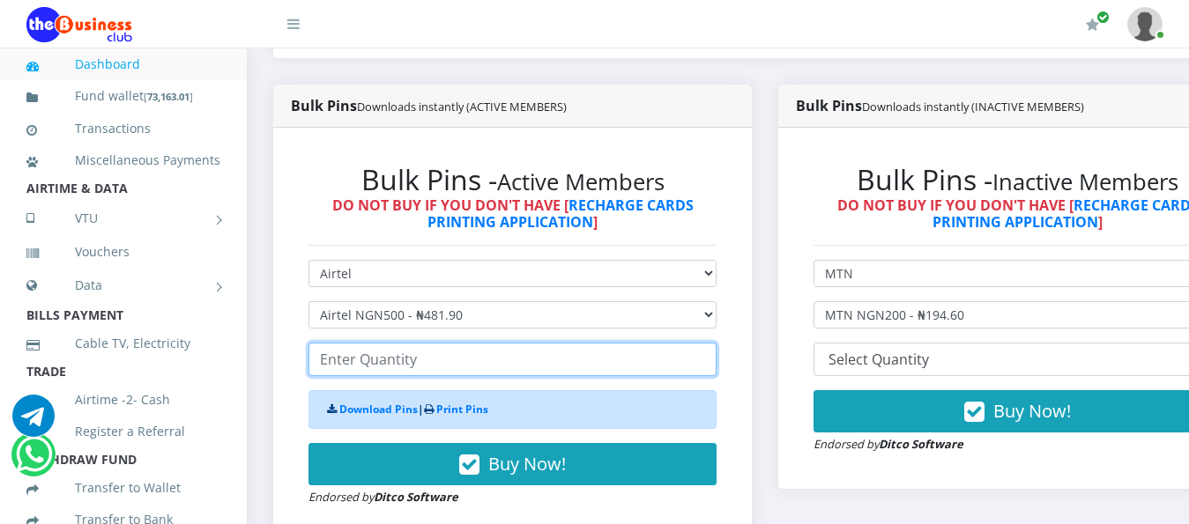
click at [554, 343] on input "number" at bounding box center [512, 359] width 408 height 33
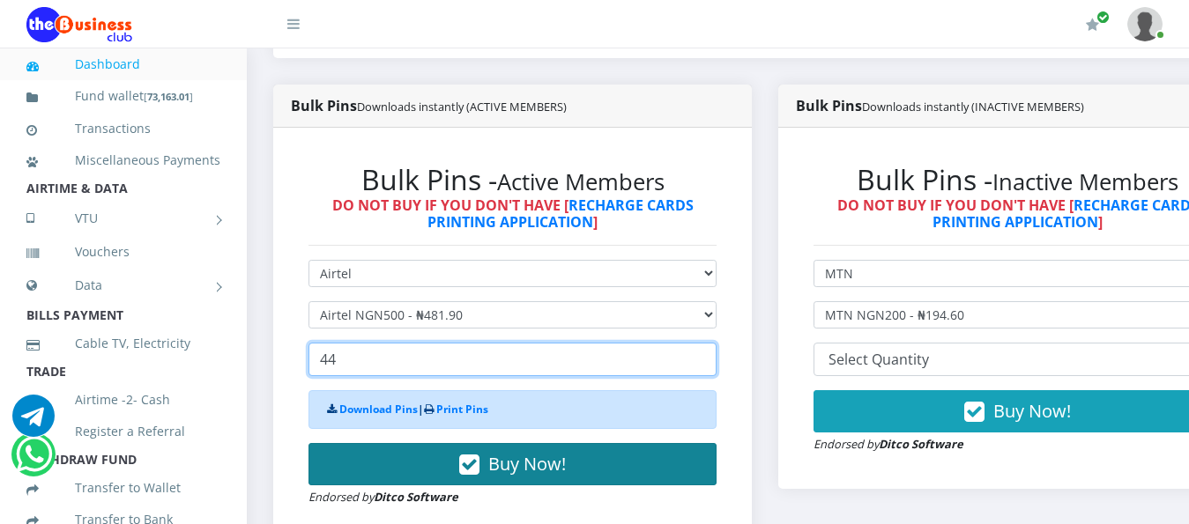
type input "44"
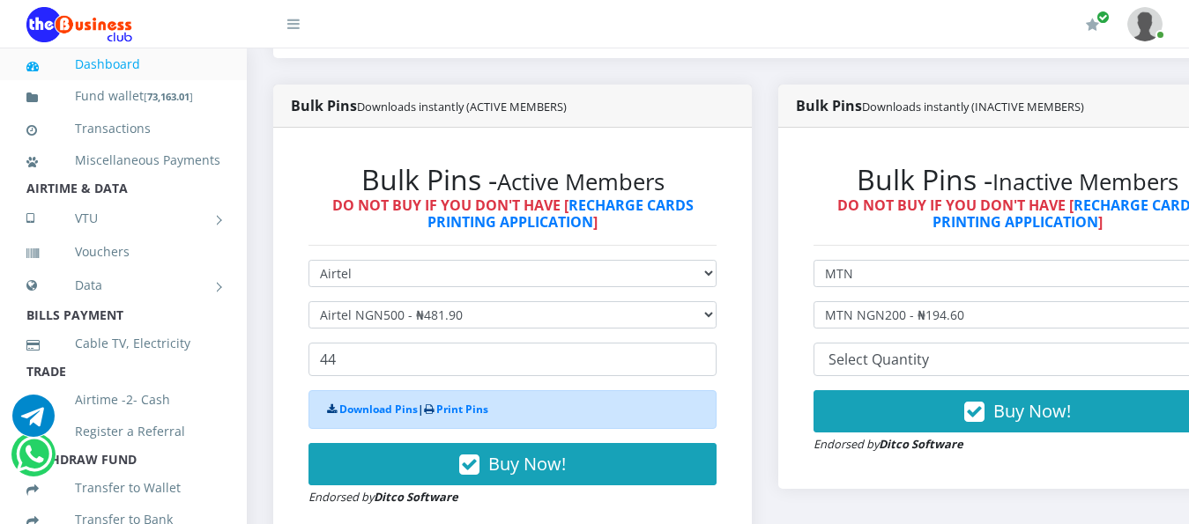
click at [538, 455] on span "Buy Now!" at bounding box center [527, 464] width 78 height 24
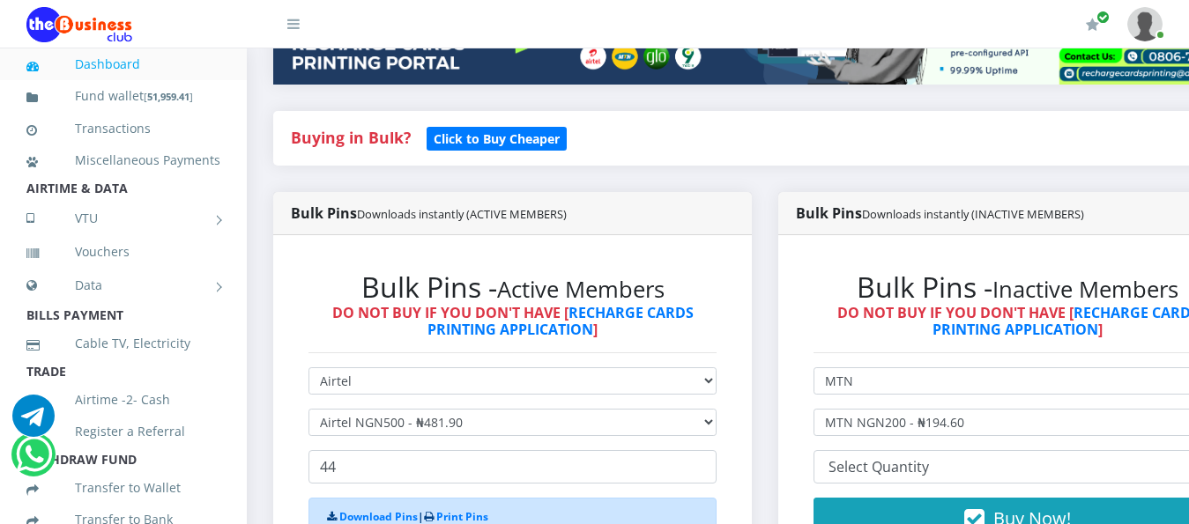
scroll to position [352, 0]
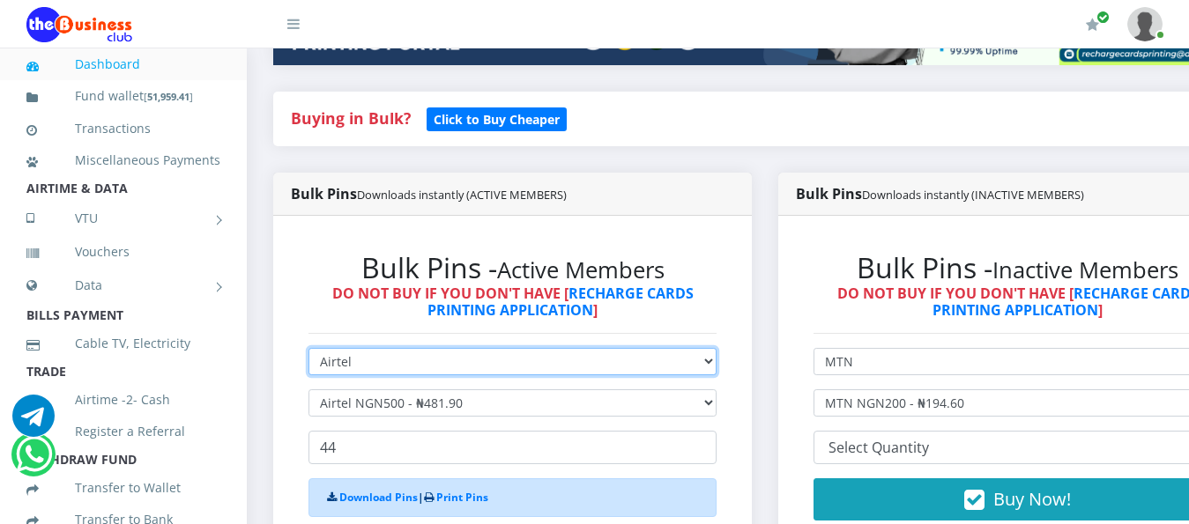
click at [716, 350] on select "Select Network MTN Globacom 9Mobile Airtel" at bounding box center [512, 361] width 408 height 27
select select "MTN"
click at [308, 348] on select "Select Network MTN Globacom 9Mobile Airtel" at bounding box center [512, 361] width 408 height 27
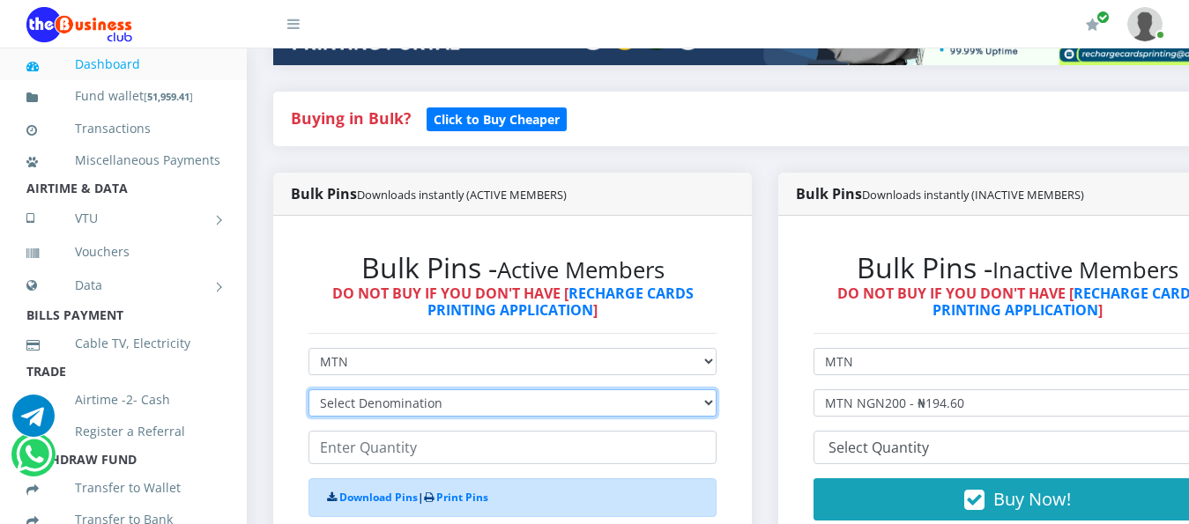
click at [716, 390] on select "Select Denomination MTN NGN100 - ₦96.99 MTN NGN200 - ₦193.98 MTN NGN400 - ₦387.…" at bounding box center [512, 402] width 408 height 27
select select "969.9-1000"
click at [308, 389] on select "Select Denomination MTN NGN100 - ₦96.99 MTN NGN200 - ₦193.98 MTN NGN400 - ₦387.…" at bounding box center [512, 402] width 408 height 27
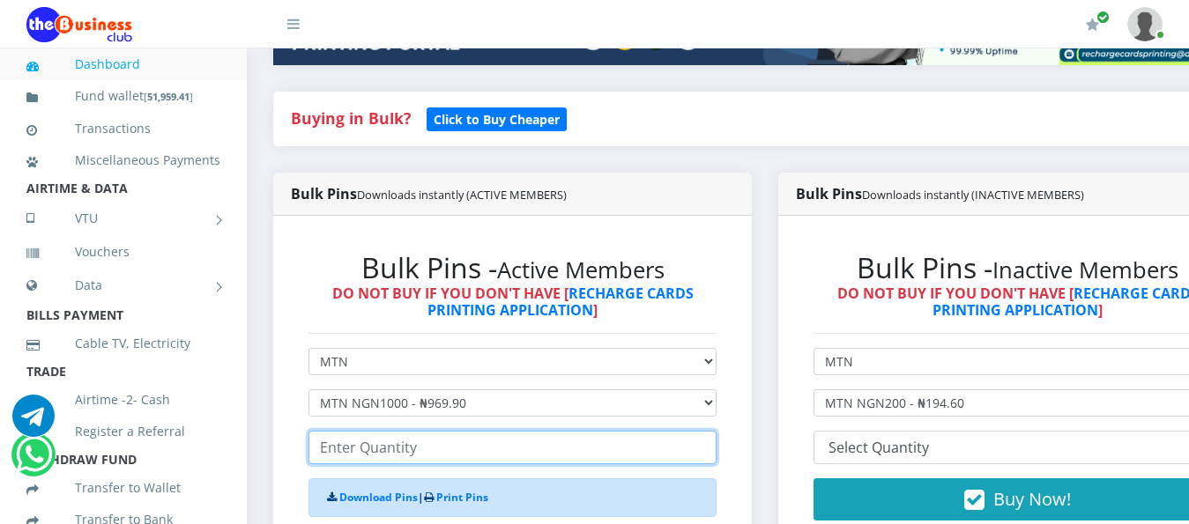
click at [370, 431] on input "number" at bounding box center [512, 447] width 408 height 33
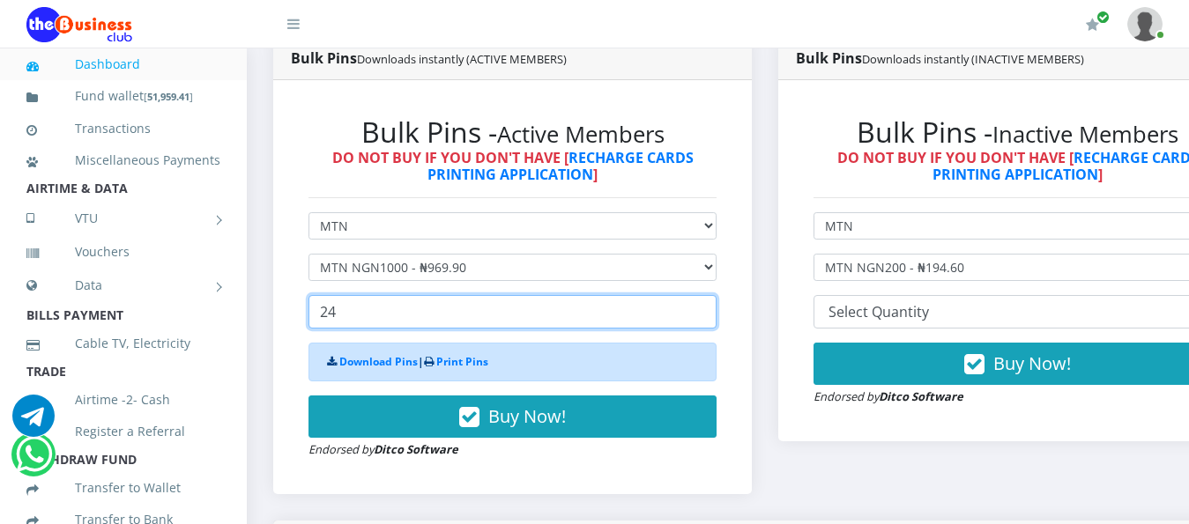
scroll to position [529, 0]
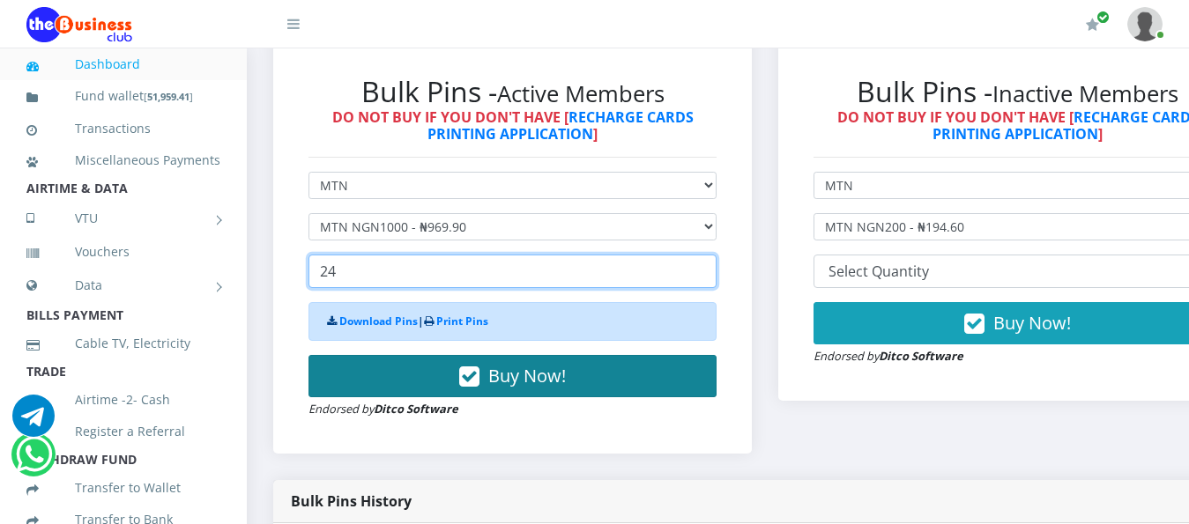
type input "24"
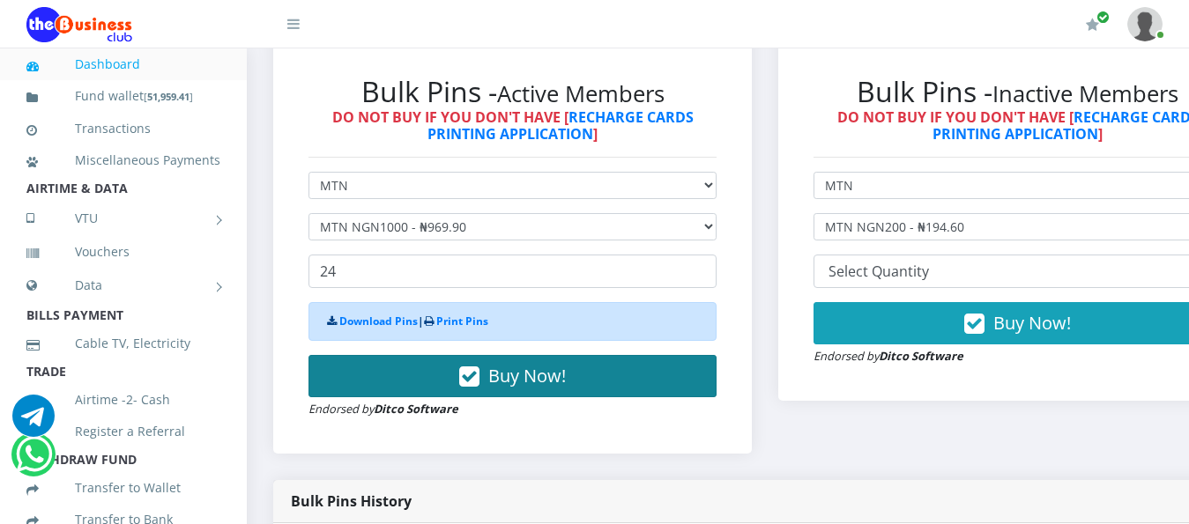
click at [520, 364] on span "Buy Now!" at bounding box center [527, 376] width 78 height 24
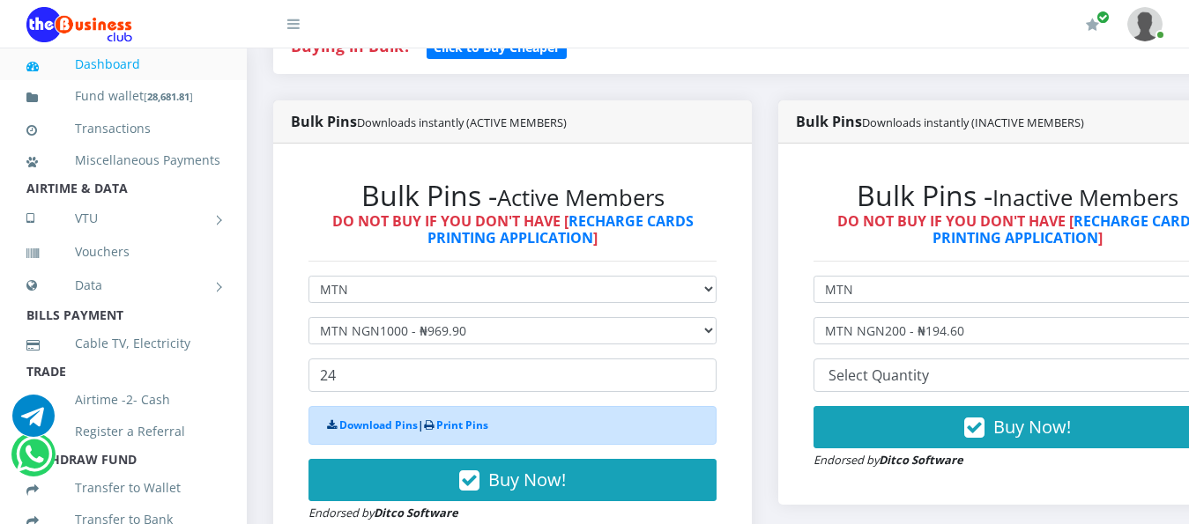
scroll to position [441, 0]
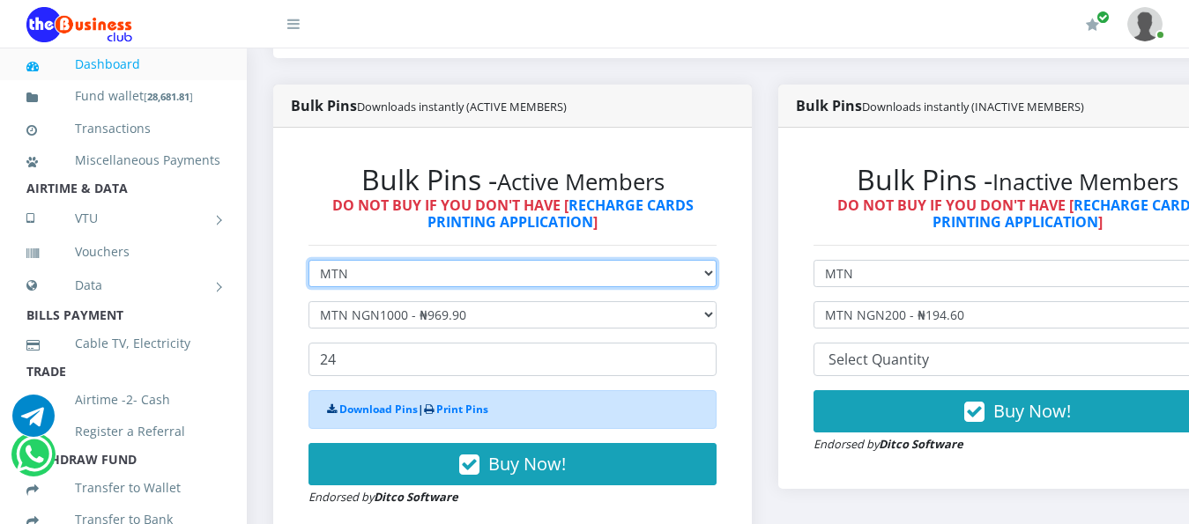
click at [716, 260] on select "Select Network MTN Globacom 9Mobile Airtel" at bounding box center [512, 273] width 408 height 27
select select "Glo"
click at [308, 260] on select "Select Network MTN Globacom 9Mobile Airtel" at bounding box center [512, 273] width 408 height 27
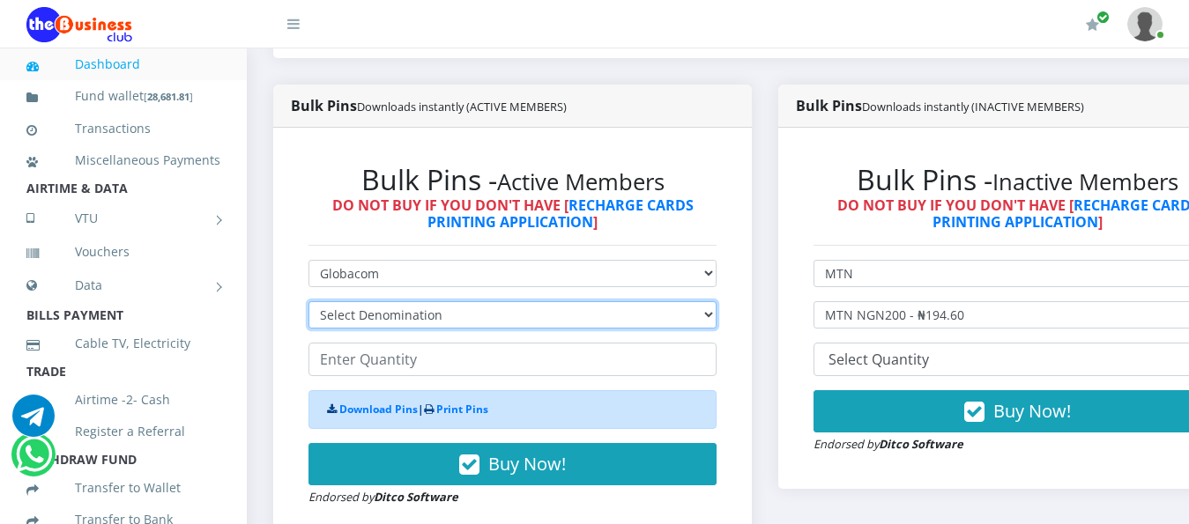
click at [716, 302] on select "Select Denomination Glo NGN100 - ₦96.55 Glo NGN200 - ₦193.10 Glo NGN500 - ₦482.…" at bounding box center [512, 314] width 408 height 27
select select "193.1-200"
click at [308, 301] on select "Select Denomination Glo NGN100 - ₦96.55 Glo NGN200 - ₦193.10 Glo NGN500 - ₦482.…" at bounding box center [512, 314] width 408 height 27
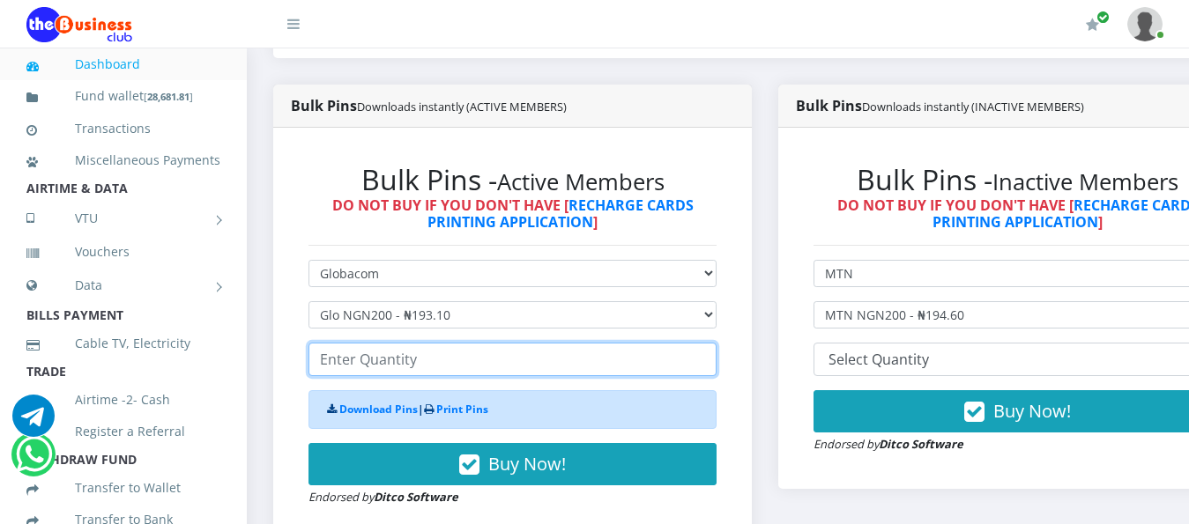
click at [437, 348] on input "number" at bounding box center [512, 359] width 408 height 33
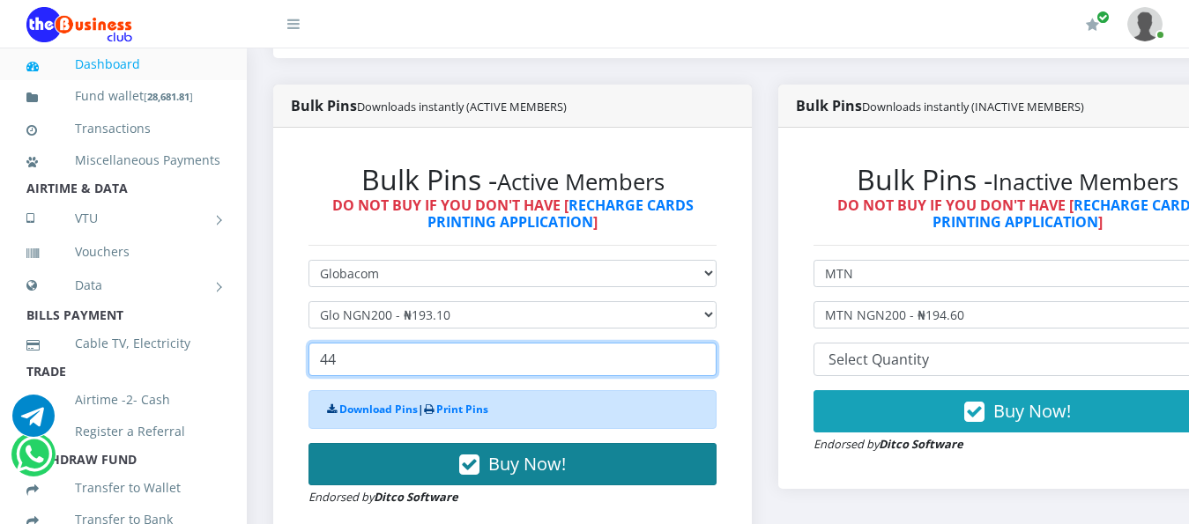
type input "44"
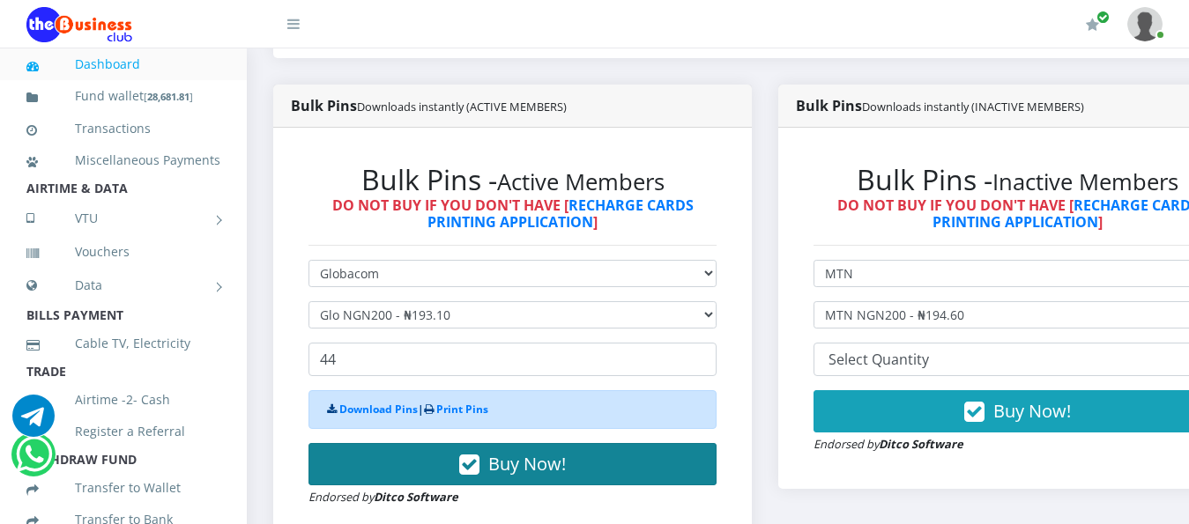
click at [538, 452] on span "Buy Now!" at bounding box center [527, 464] width 78 height 24
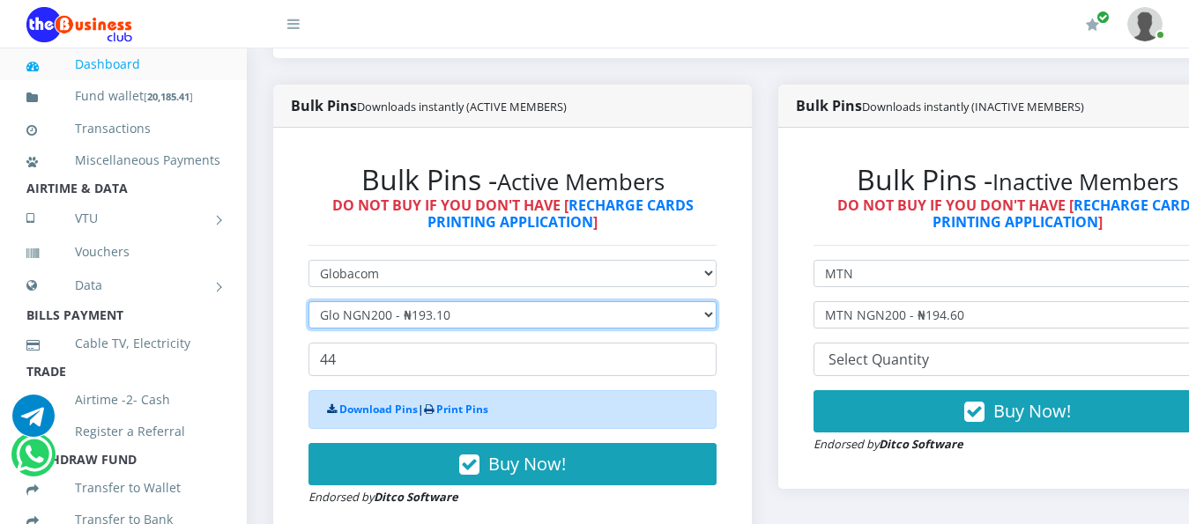
click at [716, 302] on select "Select Denomination Glo NGN100 - ₦96.55 Glo NGN200 - ₦193.10 Glo NGN500 - ₦482.…" at bounding box center [512, 314] width 408 height 27
select select "96.55-100"
click at [308, 301] on select "Select Denomination Glo NGN100 - ₦96.55 Glo NGN200 - ₦193.10 Glo NGN500 - ₦482.…" at bounding box center [512, 314] width 408 height 27
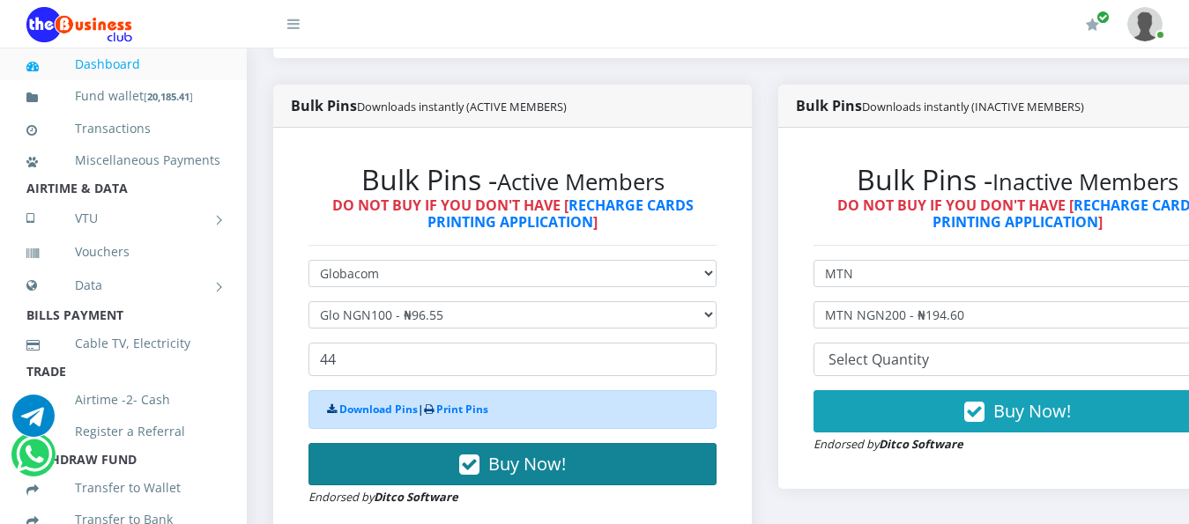
click at [504, 452] on span "Buy Now!" at bounding box center [527, 464] width 78 height 24
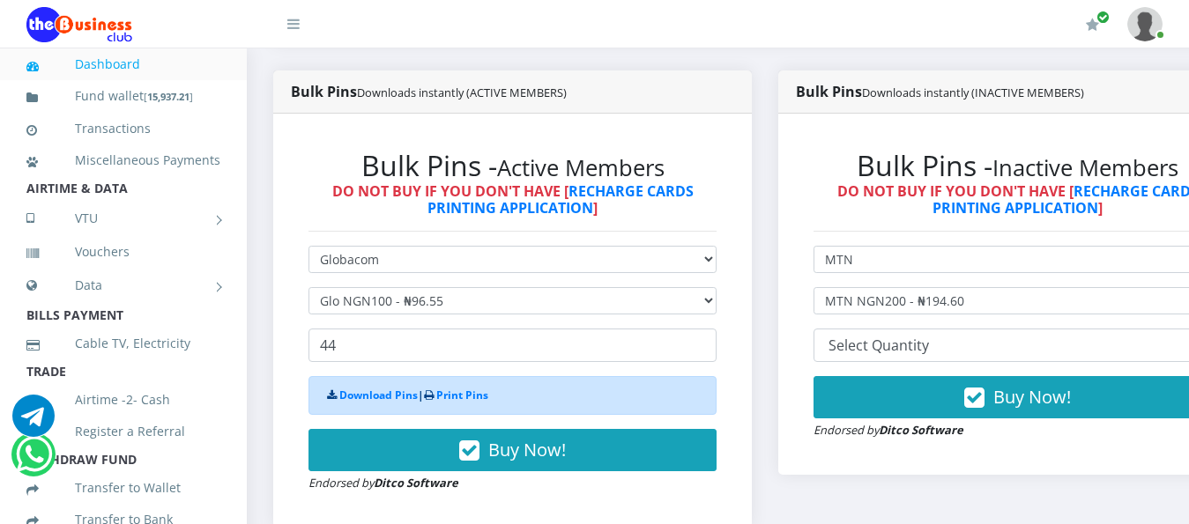
scroll to position [529, 0]
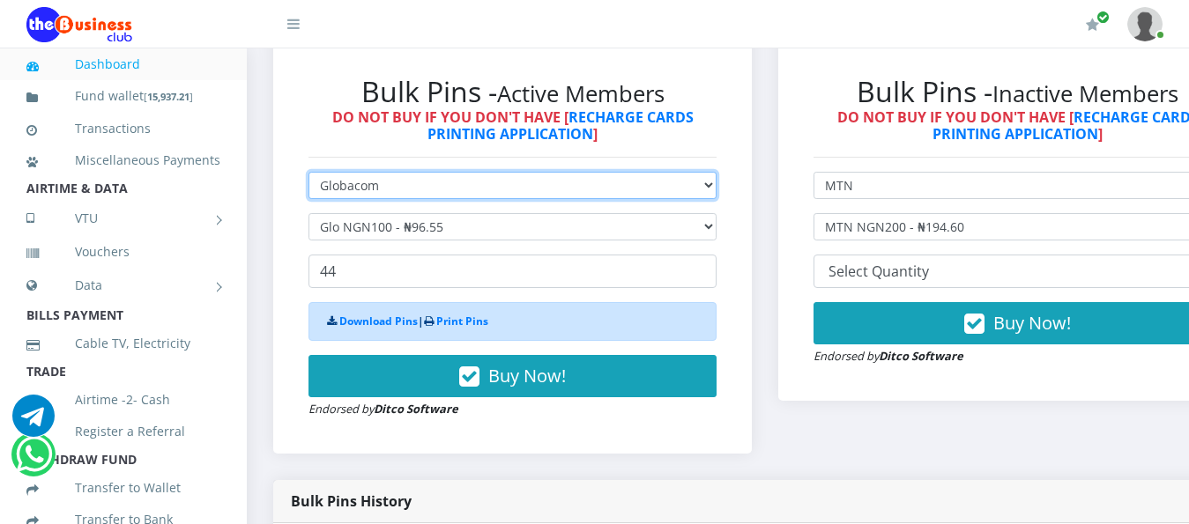
click at [716, 172] on select "Select Network MTN Globacom 9Mobile Airtel" at bounding box center [512, 185] width 408 height 27
select select "MTN"
click at [308, 172] on select "Select Network MTN Globacom 9Mobile Airtel" at bounding box center [512, 185] width 408 height 27
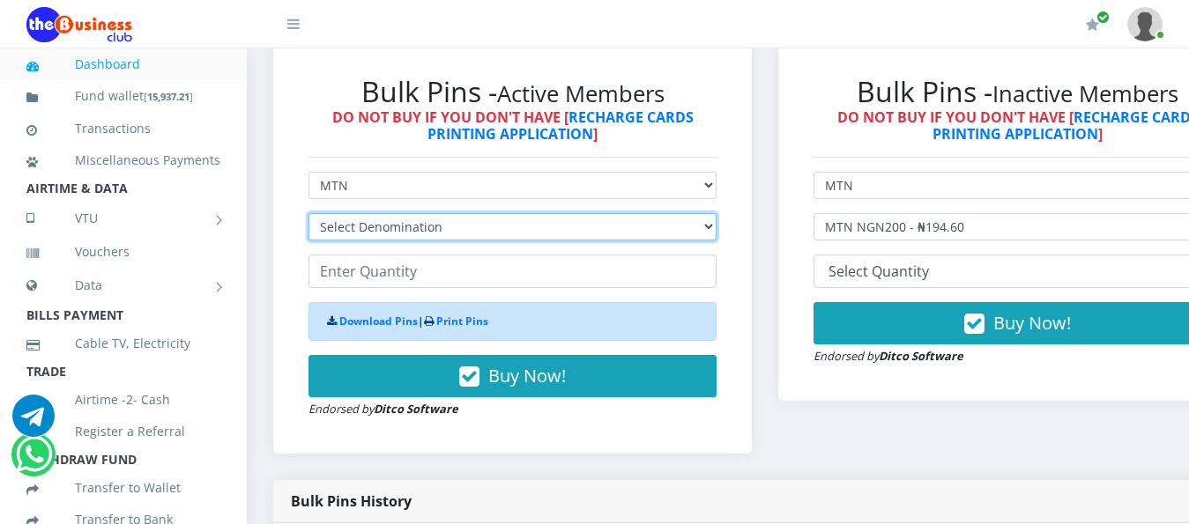
click at [716, 213] on select "Select Denomination MTN NGN100 - ₦96.99 MTN NGN200 - ₦193.98 MTN NGN400 - ₦387.…" at bounding box center [512, 226] width 408 height 27
select select "193.98-200"
click at [308, 213] on select "Select Denomination MTN NGN100 - ₦96.99 MTN NGN200 - ₦193.98 MTN NGN400 - ₦387.…" at bounding box center [512, 226] width 408 height 27
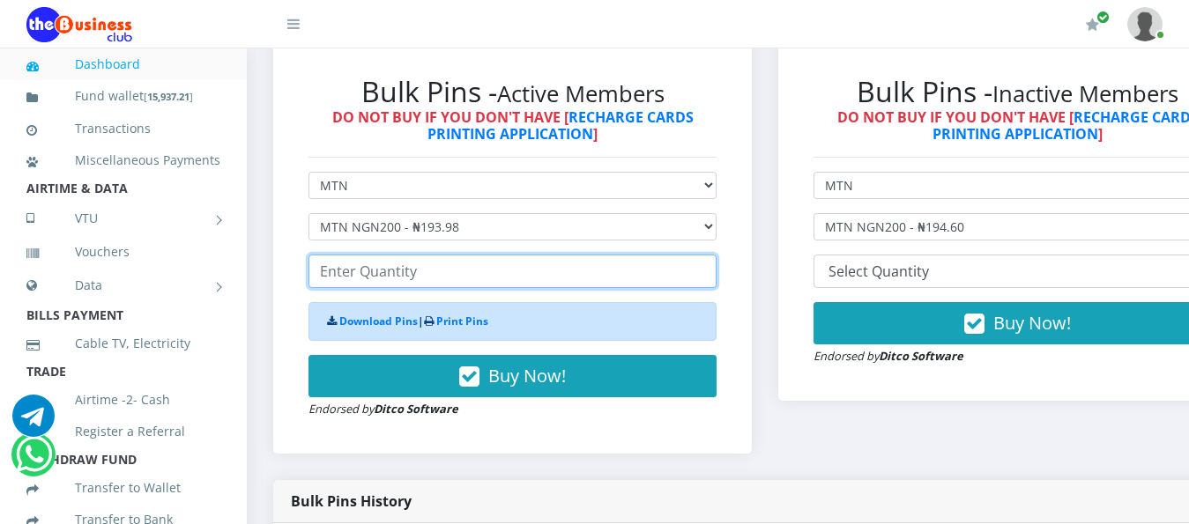
click at [423, 260] on input "number" at bounding box center [512, 271] width 408 height 33
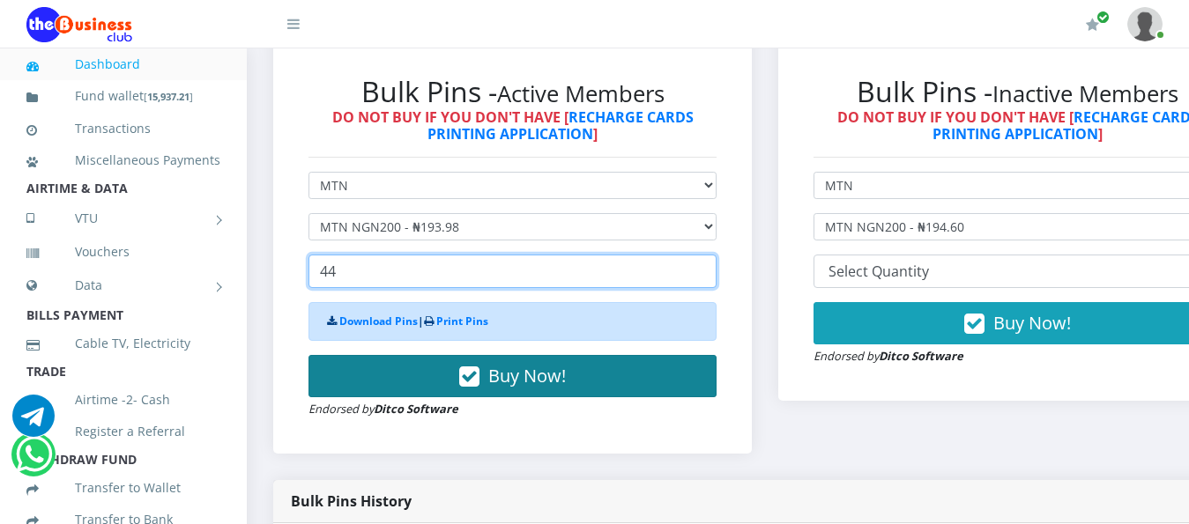
type input "44"
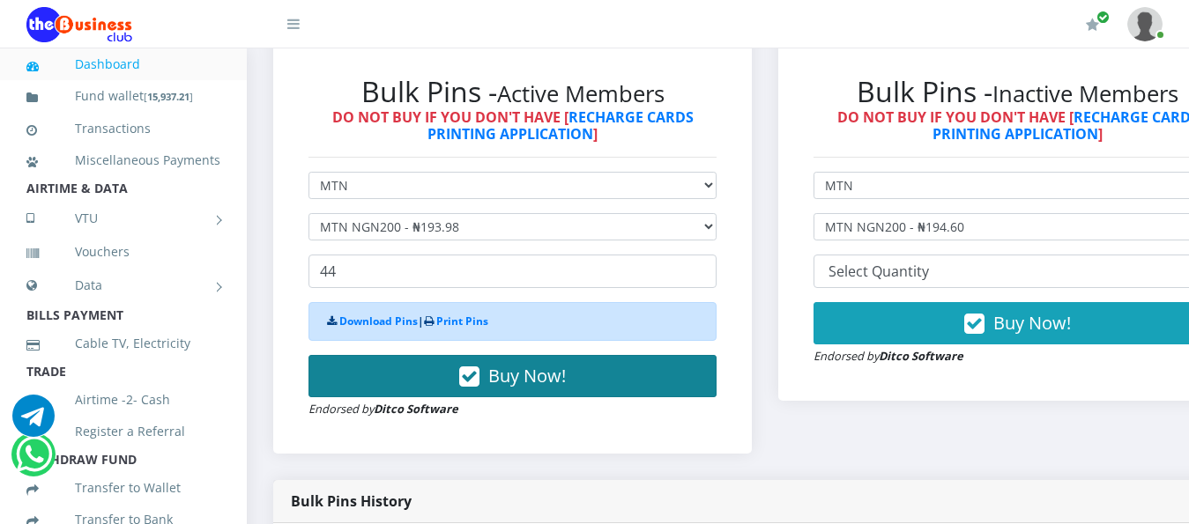
click at [500, 364] on span "Buy Now!" at bounding box center [527, 376] width 78 height 24
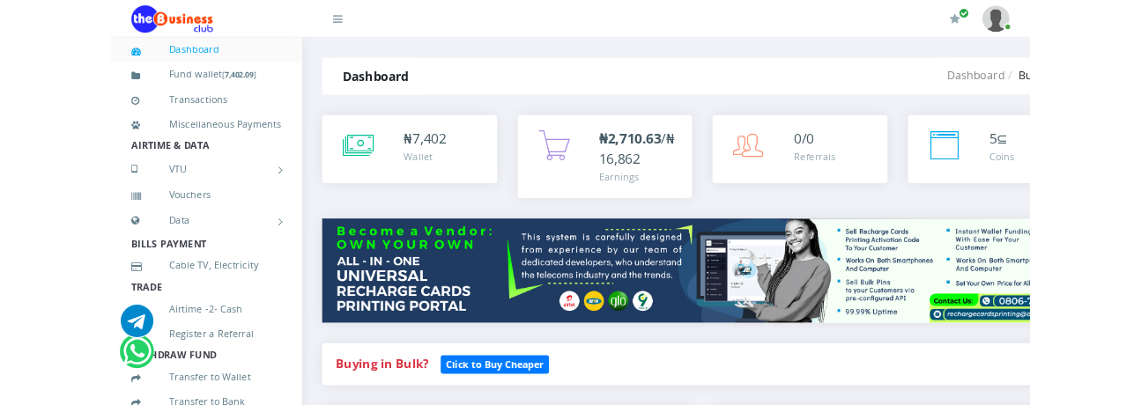
scroll to position [88, 0]
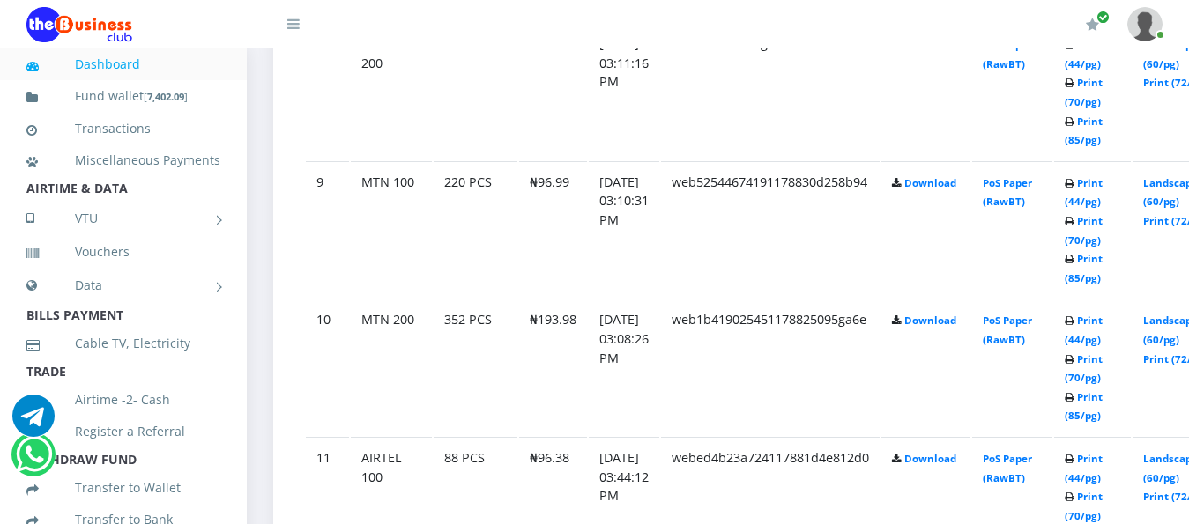
scroll to position [2027, 0]
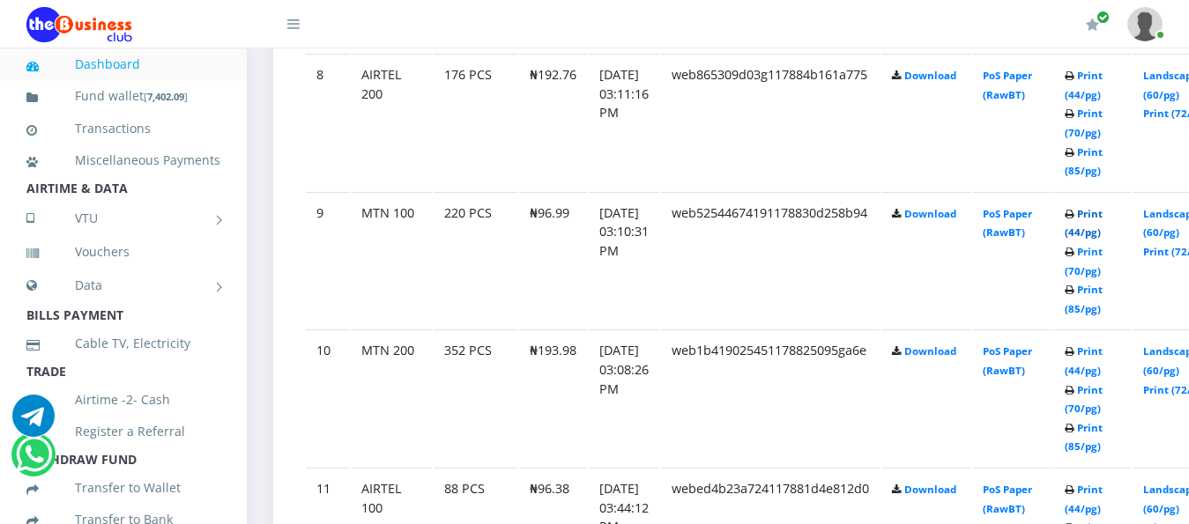
click at [1102, 207] on link "Print (44/pg)" at bounding box center [1083, 223] width 38 height 33
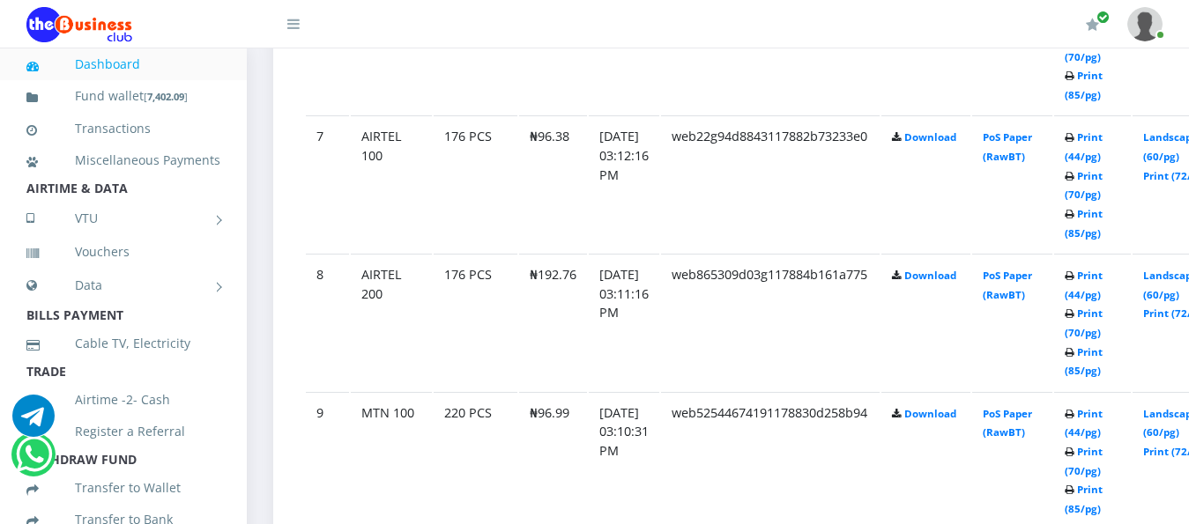
scroll to position [1815, 0]
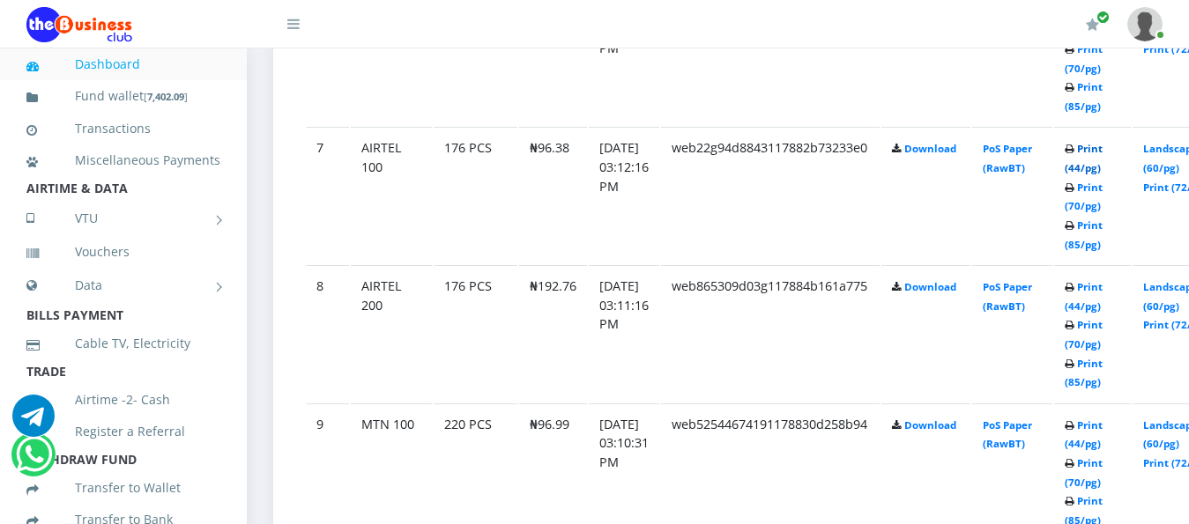
click at [1102, 142] on link "Print (44/pg)" at bounding box center [1083, 158] width 38 height 33
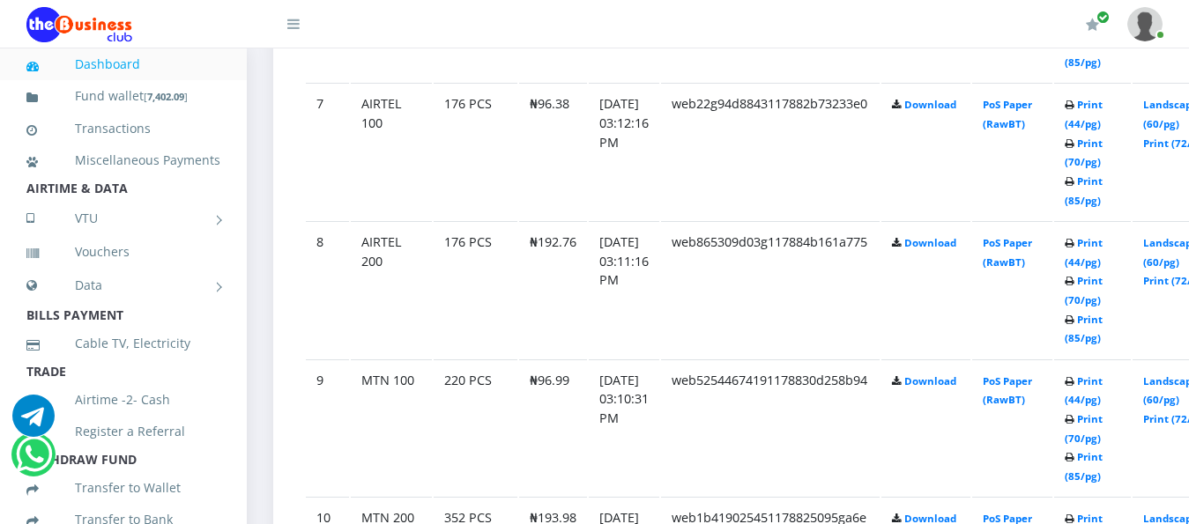
click at [524, 109] on td "₦96.38" at bounding box center [553, 151] width 68 height 137
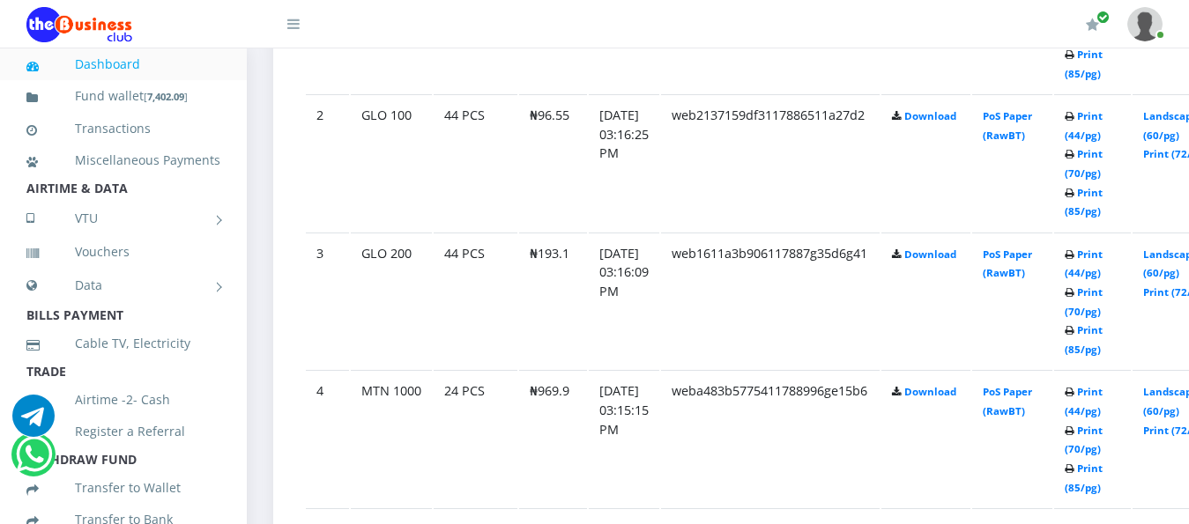
scroll to position [1146, 0]
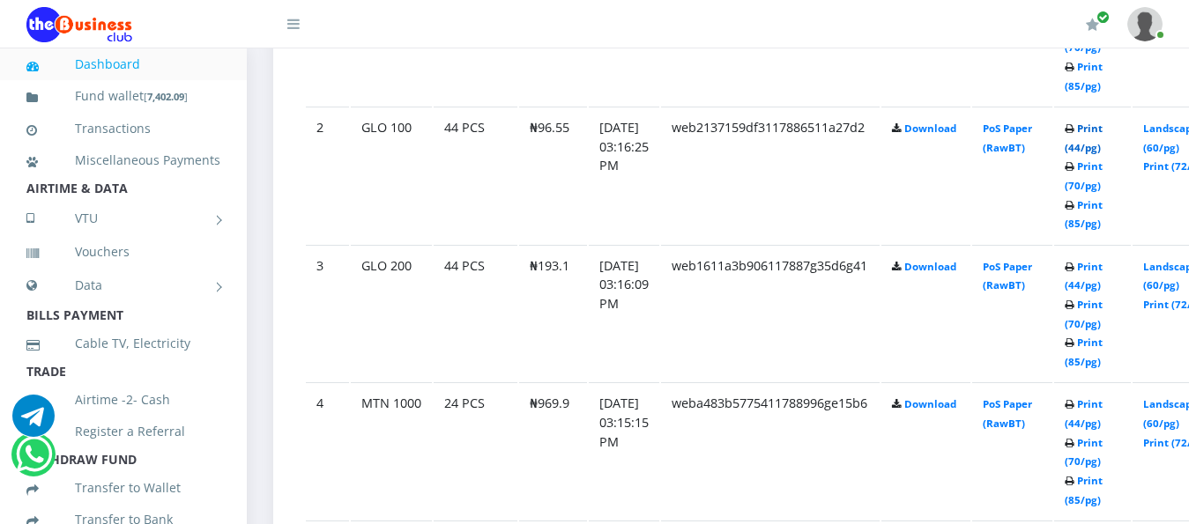
click at [1102, 122] on link "Print (44/pg)" at bounding box center [1083, 138] width 38 height 33
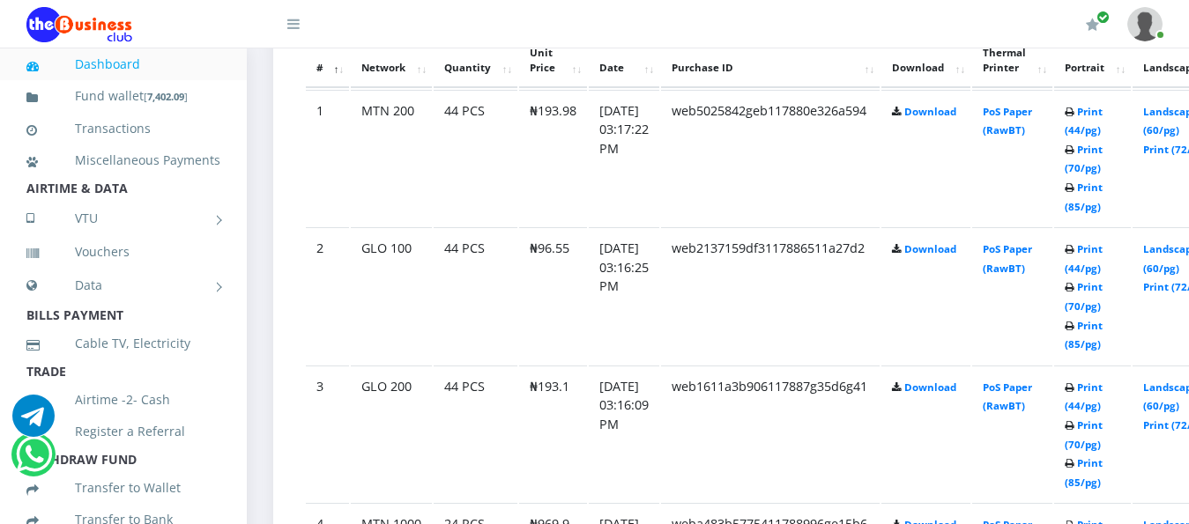
scroll to position [1005, 0]
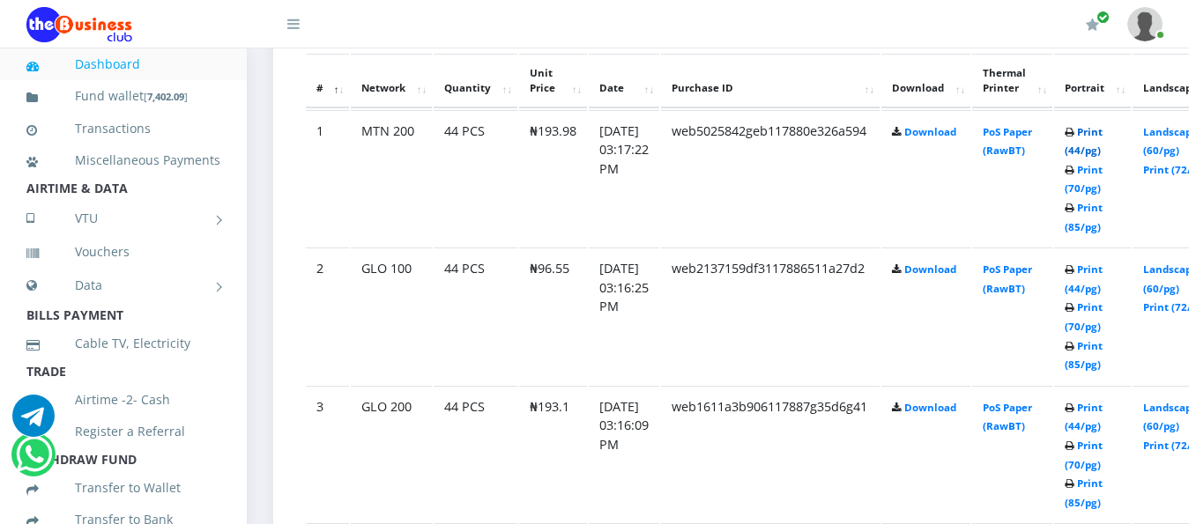
click at [1102, 125] on link "Print (44/pg)" at bounding box center [1083, 141] width 38 height 33
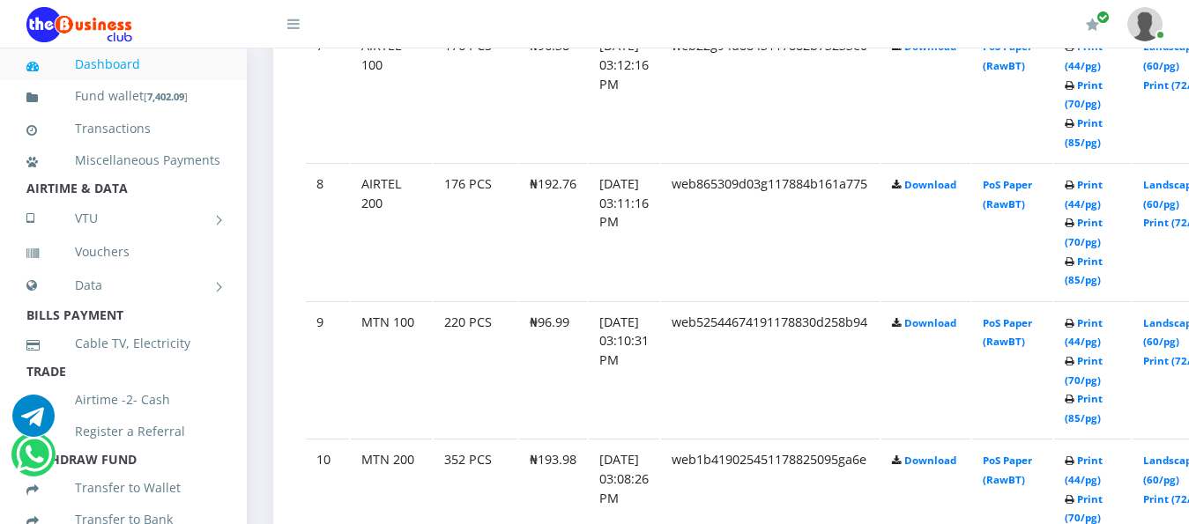
scroll to position [1930, 0]
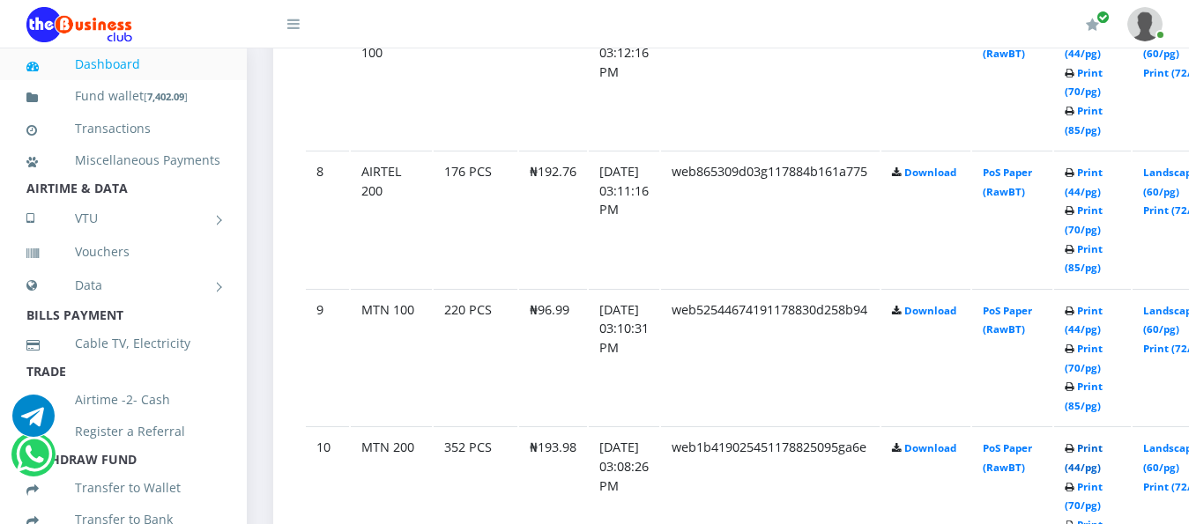
click at [1102, 441] on link "Print (44/pg)" at bounding box center [1083, 457] width 38 height 33
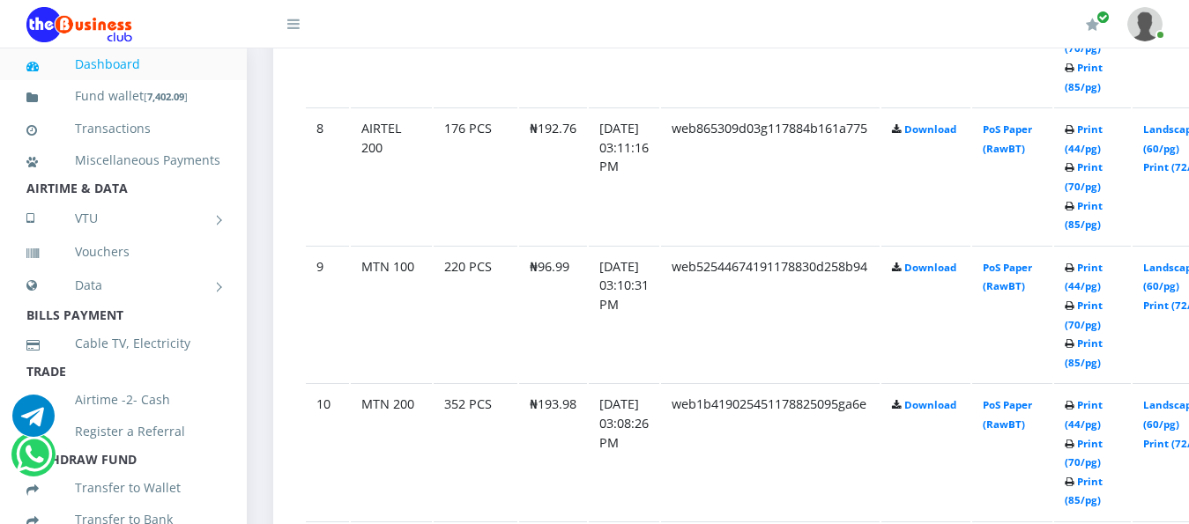
scroll to position [1930, 0]
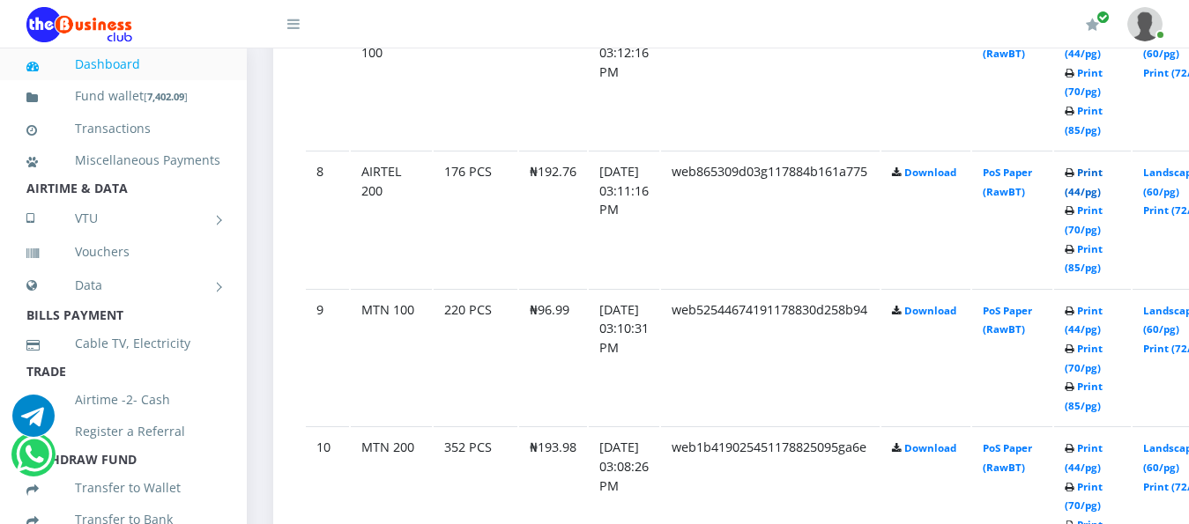
click at [1102, 166] on link "Print (44/pg)" at bounding box center [1083, 182] width 38 height 33
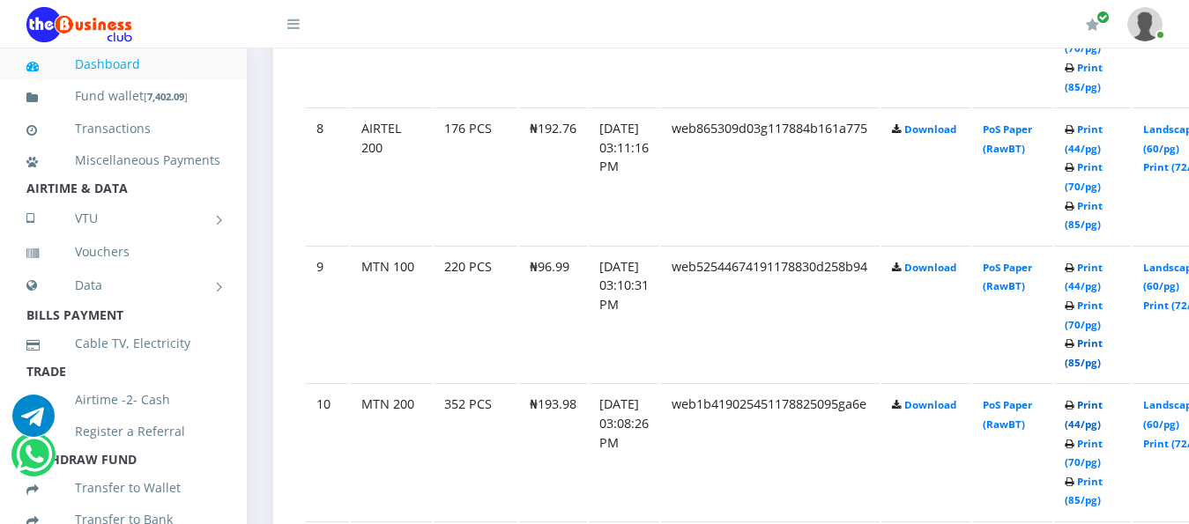
click at [1102, 369] on link "Print (85/pg)" at bounding box center [1083, 353] width 38 height 33
click at [1102, 398] on link "Print (44/pg)" at bounding box center [1083, 414] width 38 height 33
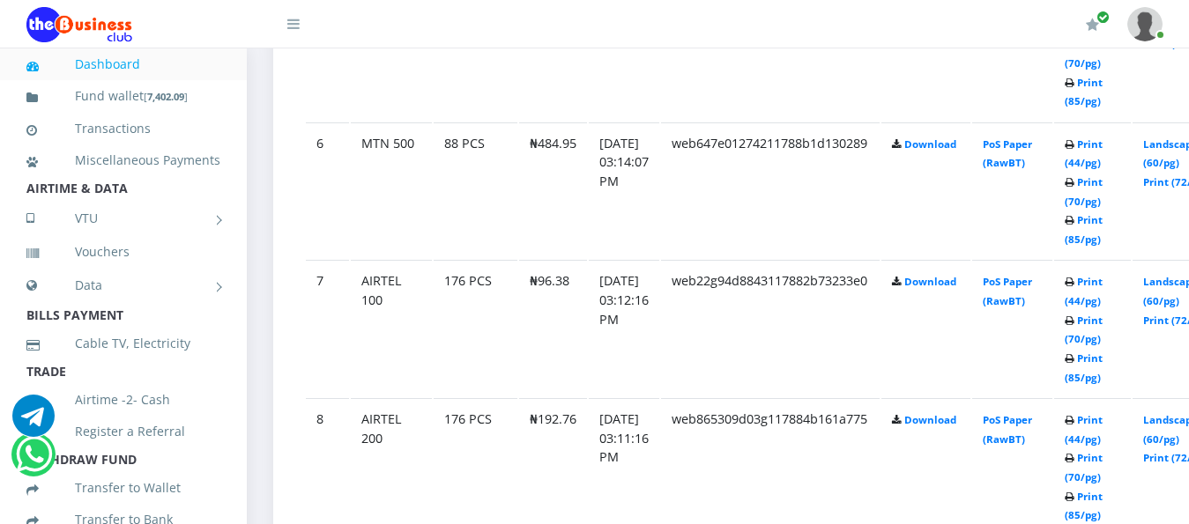
scroll to position [1648, 0]
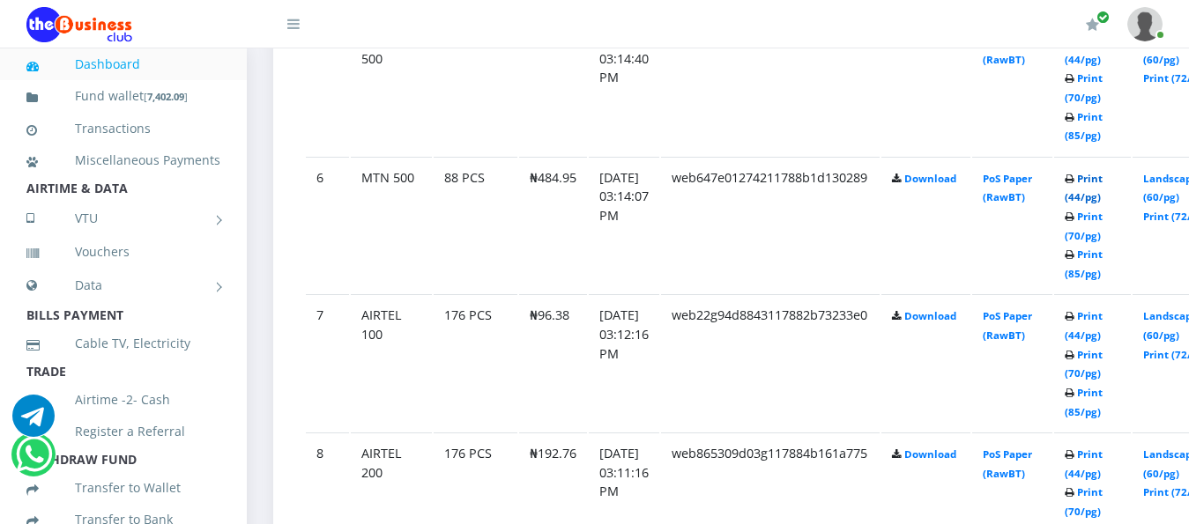
click at [1102, 172] on link "Print (44/pg)" at bounding box center [1083, 188] width 38 height 33
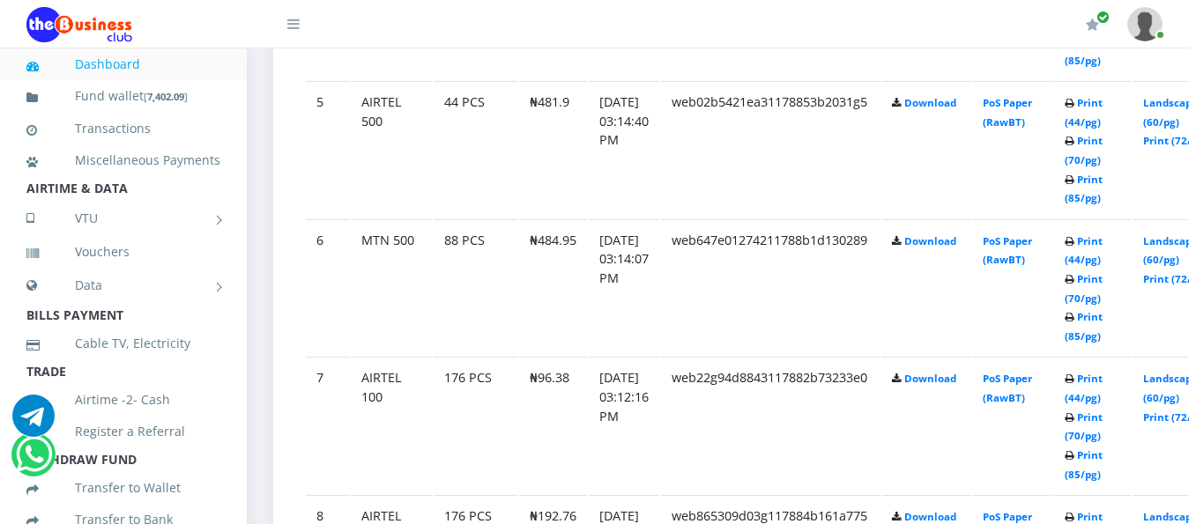
scroll to position [1577, 0]
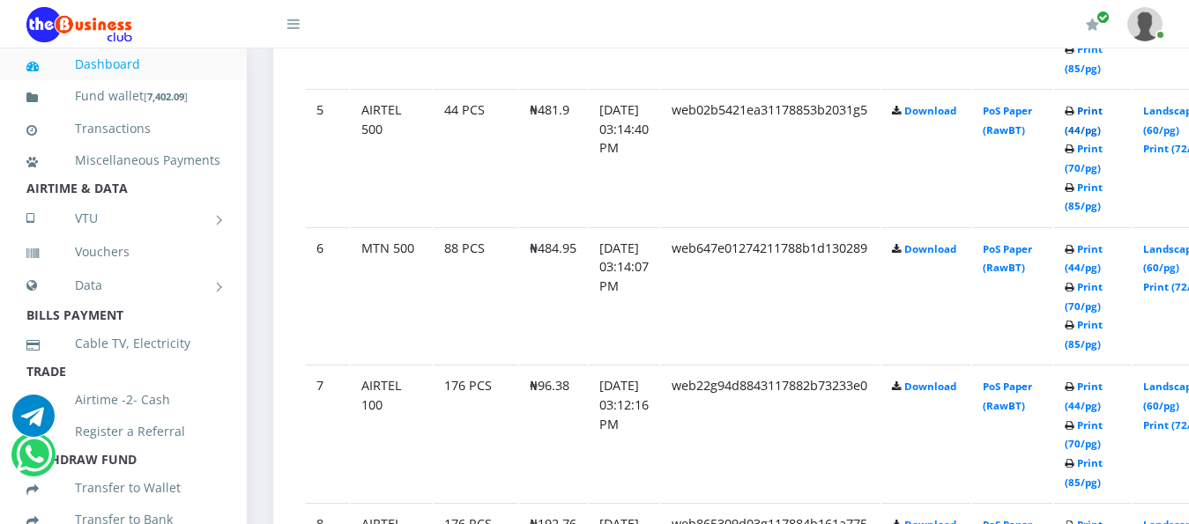
click at [1102, 104] on link "Print (44/pg)" at bounding box center [1083, 120] width 38 height 33
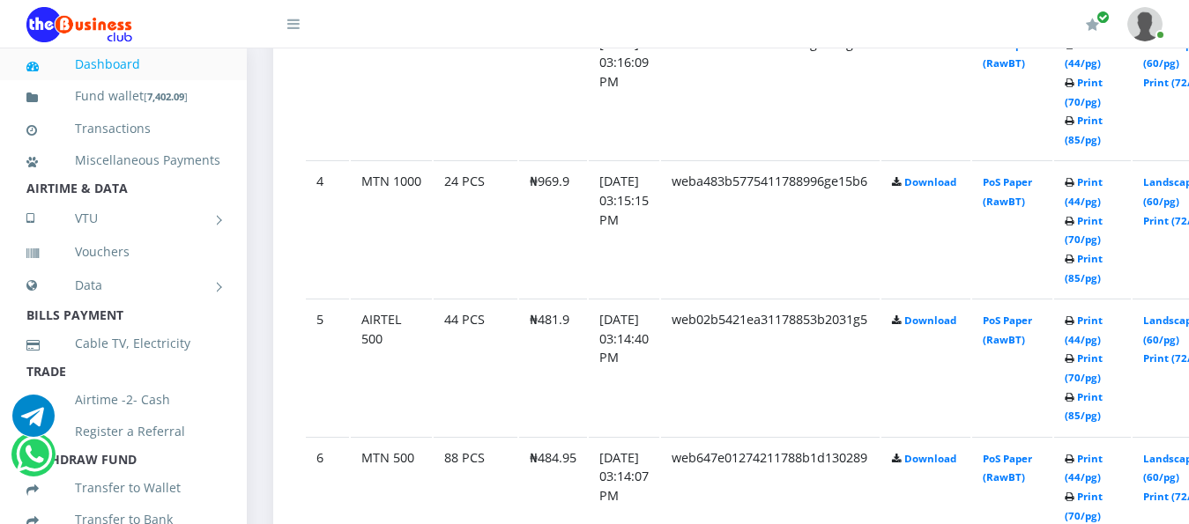
scroll to position [1331, 0]
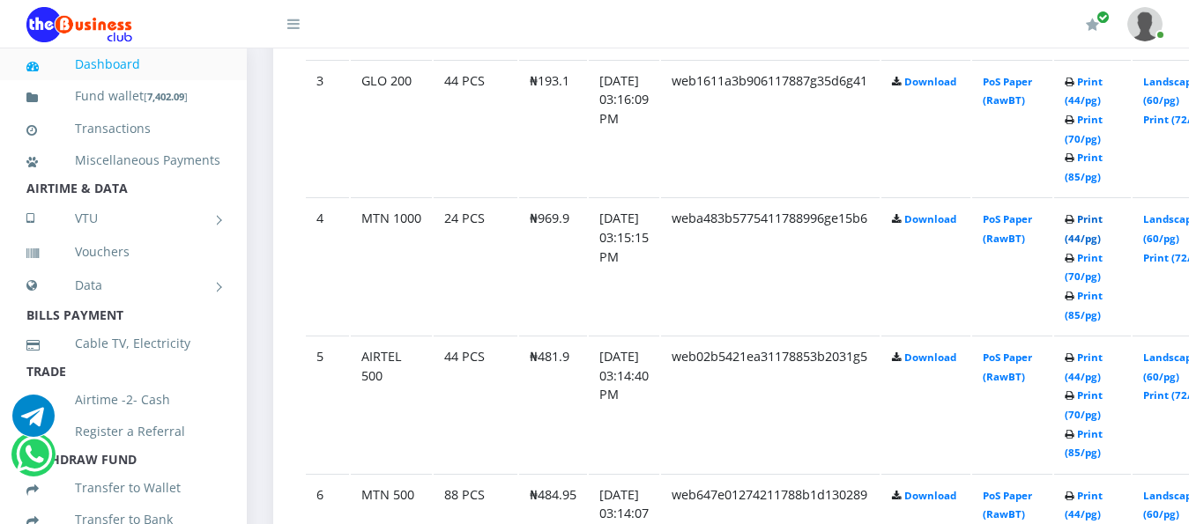
click at [1102, 212] on link "Print (44/pg)" at bounding box center [1083, 228] width 38 height 33
